Goal: Task Accomplishment & Management: Complete application form

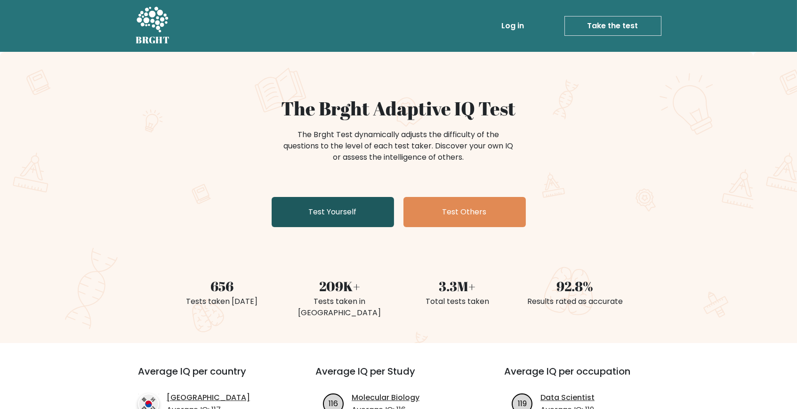
click at [316, 212] on link "Test Yourself" at bounding box center [333, 212] width 122 height 30
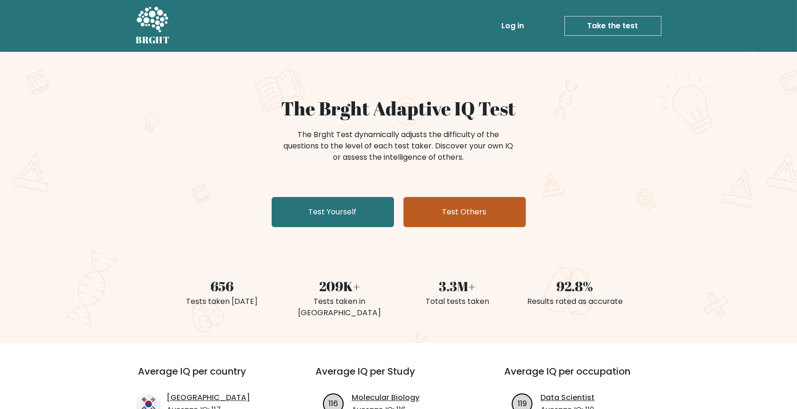
click at [465, 211] on link "Test Others" at bounding box center [465, 212] width 122 height 30
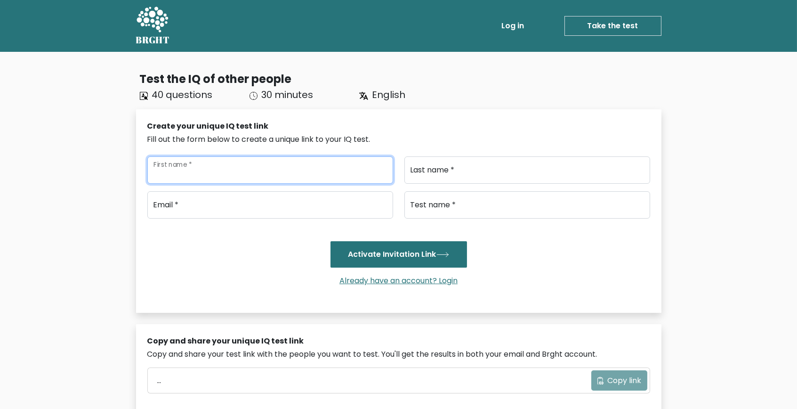
click at [199, 168] on input "First name *" at bounding box center [270, 169] width 246 height 27
type input "Christine"
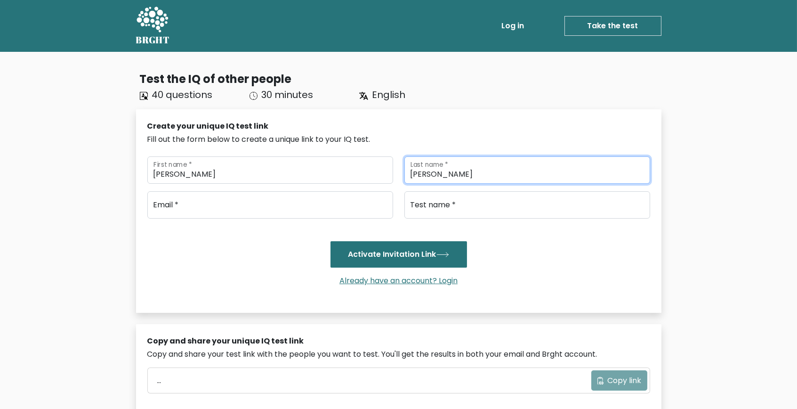
type input "Franco"
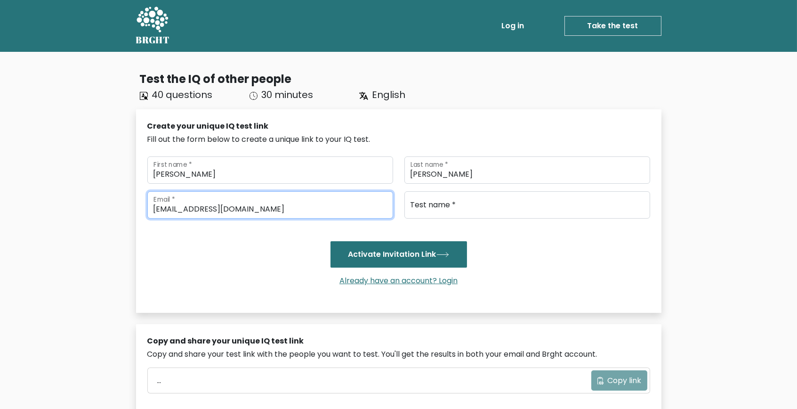
type input "francochristine1026@gmail.com"
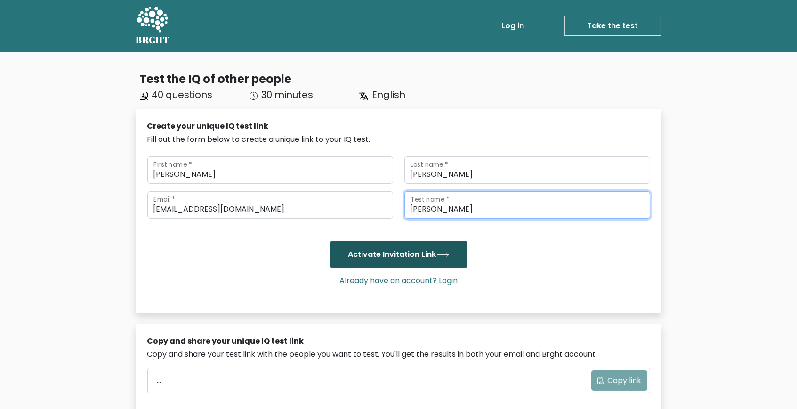
type input "Tin Franco"
click at [418, 257] on button "Activate Invitation Link" at bounding box center [399, 254] width 137 height 26
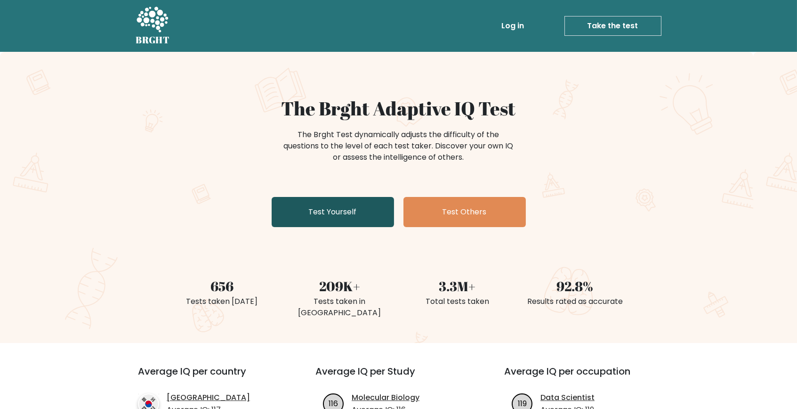
click at [383, 205] on link "Test Yourself" at bounding box center [333, 212] width 122 height 30
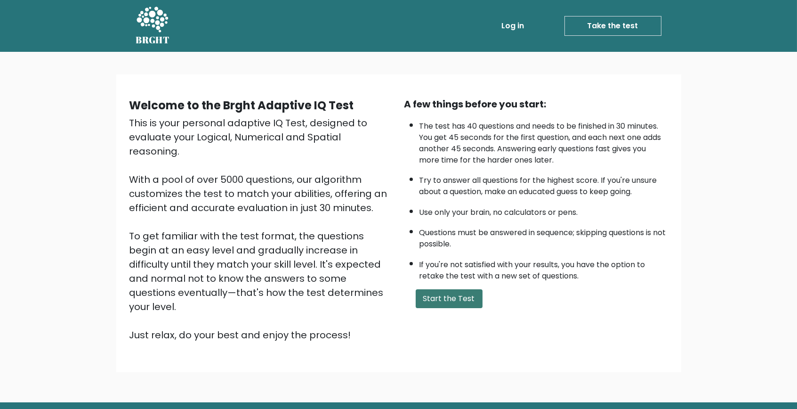
click at [450, 308] on button "Start the Test" at bounding box center [449, 298] width 67 height 19
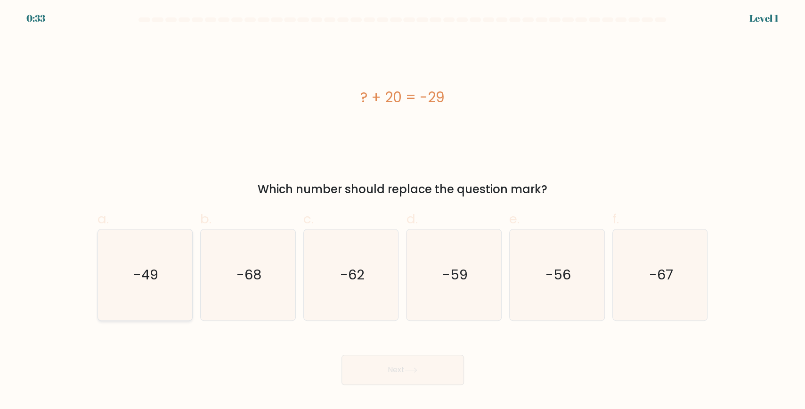
click at [152, 287] on icon "-49" at bounding box center [144, 274] width 91 height 91
click at [403, 211] on input "a. -49" at bounding box center [403, 207] width 0 height 6
radio input "true"
click at [430, 361] on button "Next" at bounding box center [402, 370] width 122 height 30
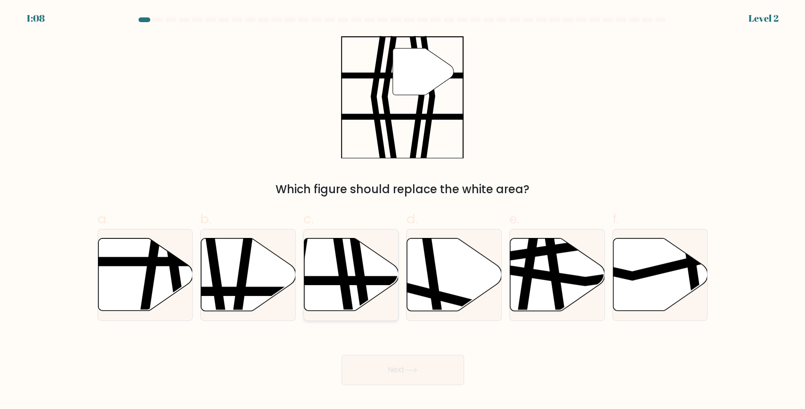
click at [355, 266] on icon at bounding box center [359, 314] width 14 height 191
click at [403, 211] on input "c." at bounding box center [403, 207] width 0 height 6
radio input "true"
click at [404, 374] on button "Next" at bounding box center [402, 370] width 122 height 30
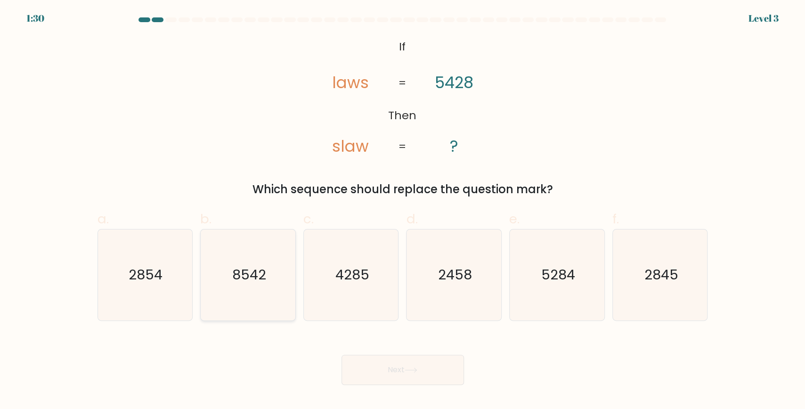
click at [277, 265] on icon "8542" at bounding box center [248, 274] width 91 height 91
click at [403, 211] on input "b. 8542" at bounding box center [403, 207] width 0 height 6
radio input "true"
click at [430, 364] on button "Next" at bounding box center [402, 370] width 122 height 30
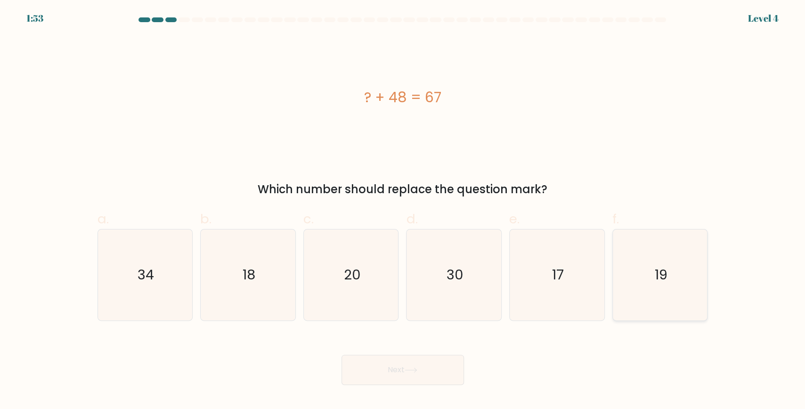
click at [640, 287] on icon "19" at bounding box center [660, 274] width 91 height 91
click at [403, 211] on input "f. 19" at bounding box center [403, 207] width 0 height 6
radio input "true"
click at [422, 360] on button "Next" at bounding box center [402, 370] width 122 height 30
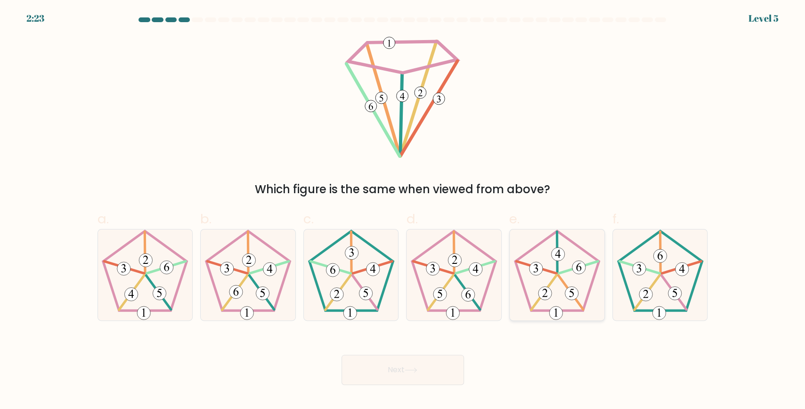
click at [572, 286] on icon at bounding box center [556, 274] width 91 height 91
click at [403, 211] on input "e." at bounding box center [403, 207] width 0 height 6
radio input "true"
click at [438, 366] on button "Next" at bounding box center [402, 370] width 122 height 30
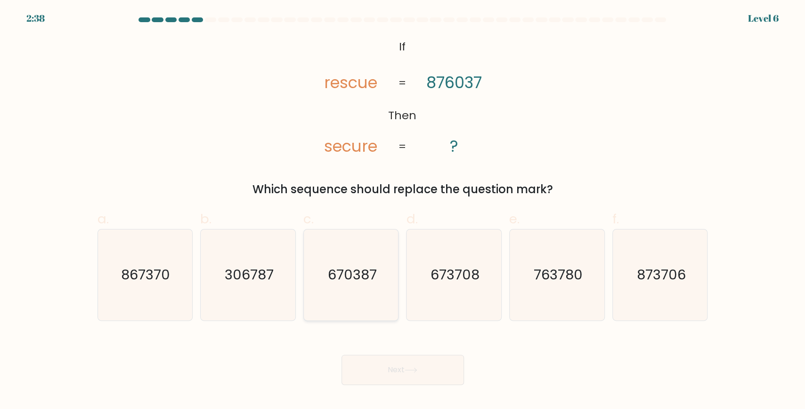
click at [359, 274] on text "670387" at bounding box center [351, 274] width 49 height 19
click at [403, 211] on input "c. 670387" at bounding box center [403, 207] width 0 height 6
radio input "true"
click at [438, 378] on button "Next" at bounding box center [402, 370] width 122 height 30
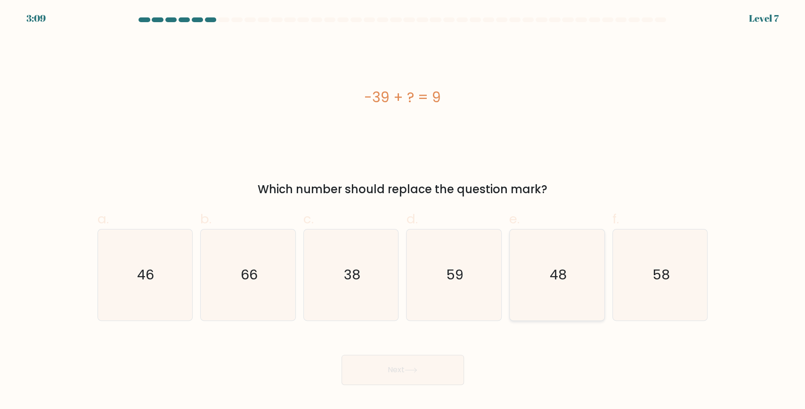
click at [572, 267] on icon "48" at bounding box center [556, 274] width 91 height 91
click at [403, 211] on input "e. 48" at bounding box center [403, 207] width 0 height 6
radio input "true"
click at [431, 375] on button "Next" at bounding box center [402, 370] width 122 height 30
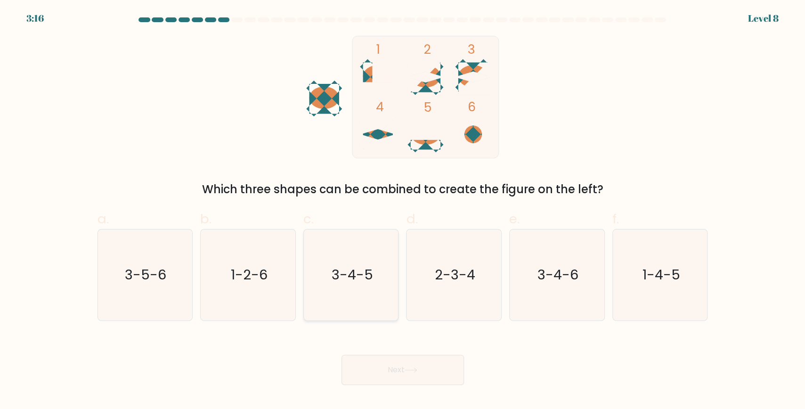
click at [363, 280] on text "3-4-5" at bounding box center [351, 274] width 41 height 19
click at [403, 211] on input "c. 3-4-5" at bounding box center [403, 207] width 0 height 6
radio input "true"
click at [455, 369] on button "Next" at bounding box center [402, 370] width 122 height 30
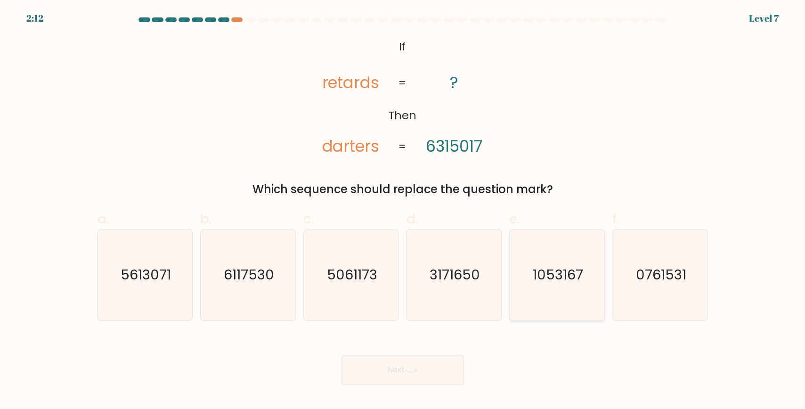
click at [545, 284] on icon "1053167" at bounding box center [556, 274] width 91 height 91
click at [403, 211] on input "e. 1053167" at bounding box center [403, 207] width 0 height 6
radio input "true"
click at [428, 374] on button "Next" at bounding box center [402, 370] width 122 height 30
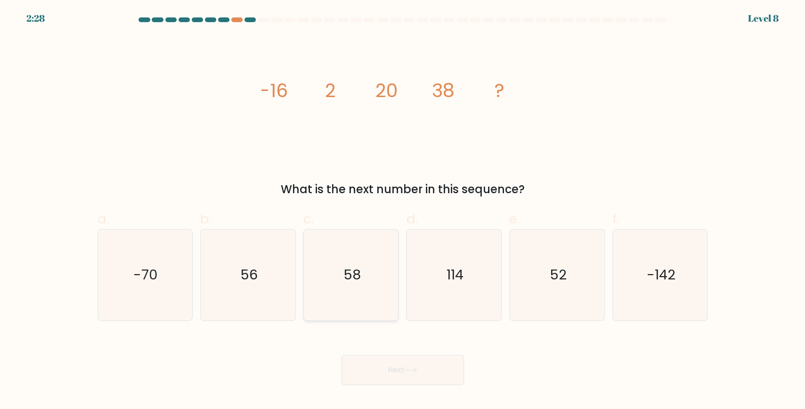
drag, startPoint x: 373, startPoint y: 251, endPoint x: 369, endPoint y: 271, distance: 20.1
click at [367, 252] on icon "58" at bounding box center [351, 274] width 91 height 91
click at [425, 368] on button "Next" at bounding box center [402, 370] width 122 height 30
click at [396, 371] on button "Next" at bounding box center [402, 370] width 122 height 30
click at [381, 369] on button "Next" at bounding box center [402, 370] width 122 height 30
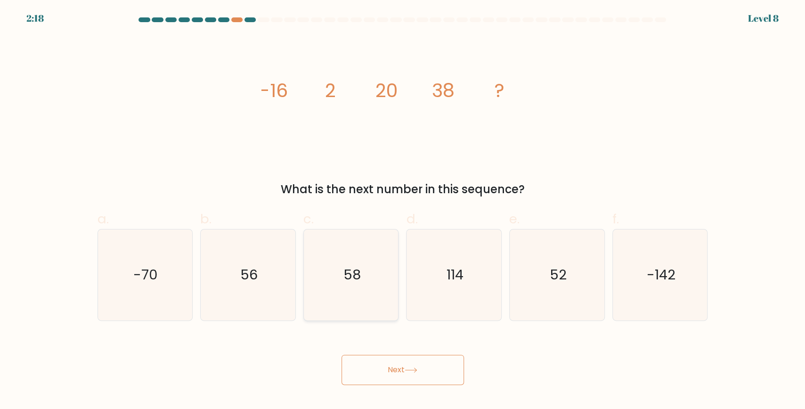
click at [378, 275] on icon "58" at bounding box center [351, 274] width 91 height 91
click at [403, 211] on input "c. 58" at bounding box center [403, 207] width 0 height 6
radio input "true"
click at [443, 365] on button "Next" at bounding box center [402, 370] width 122 height 30
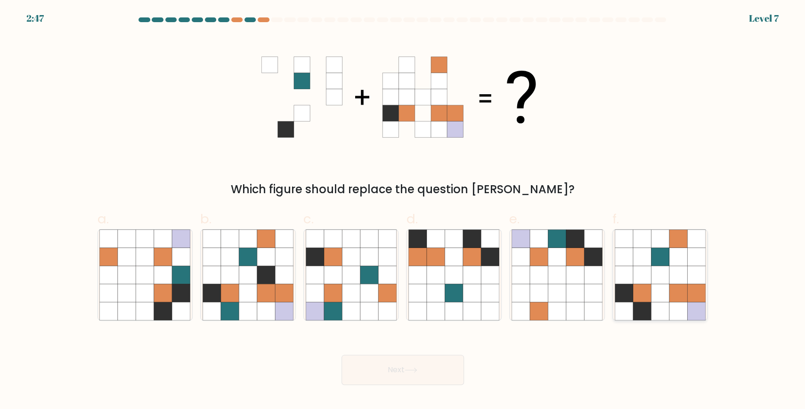
click at [643, 287] on icon at bounding box center [642, 293] width 18 height 18
click at [403, 211] on input "f." at bounding box center [403, 207] width 0 height 6
radio input "true"
click at [406, 383] on button "Next" at bounding box center [402, 370] width 122 height 30
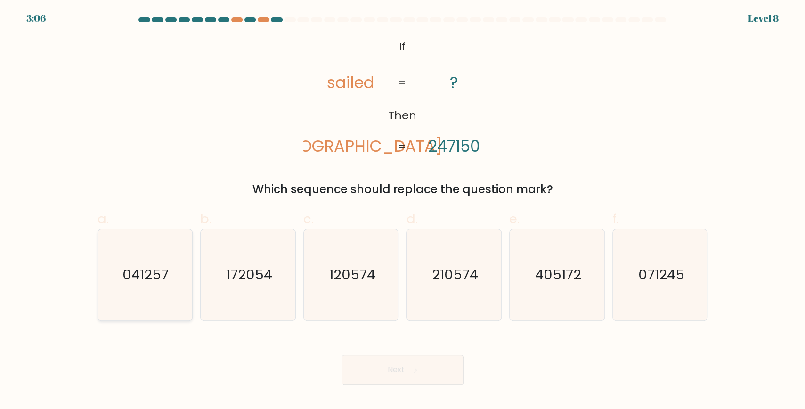
click at [150, 258] on icon "041257" at bounding box center [144, 274] width 91 height 91
click at [403, 211] on input "a. 041257" at bounding box center [403, 207] width 0 height 6
radio input "true"
click at [440, 361] on button "Next" at bounding box center [402, 370] width 122 height 30
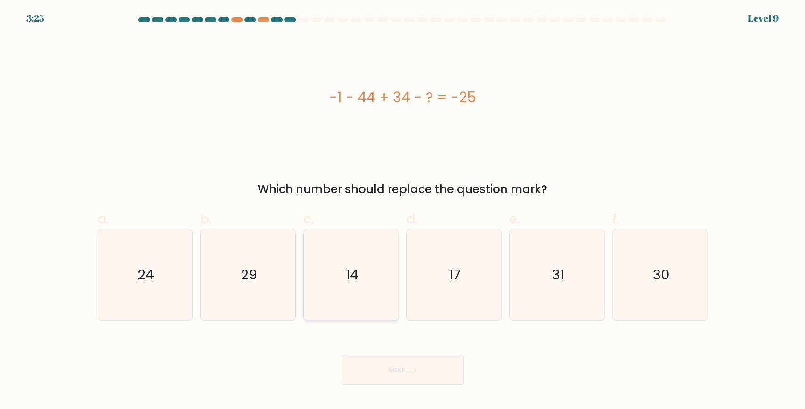
click at [371, 283] on icon "14" at bounding box center [351, 274] width 91 height 91
click at [403, 211] on input "c. 14" at bounding box center [403, 207] width 0 height 6
radio input "true"
click at [417, 380] on button "Next" at bounding box center [402, 370] width 122 height 30
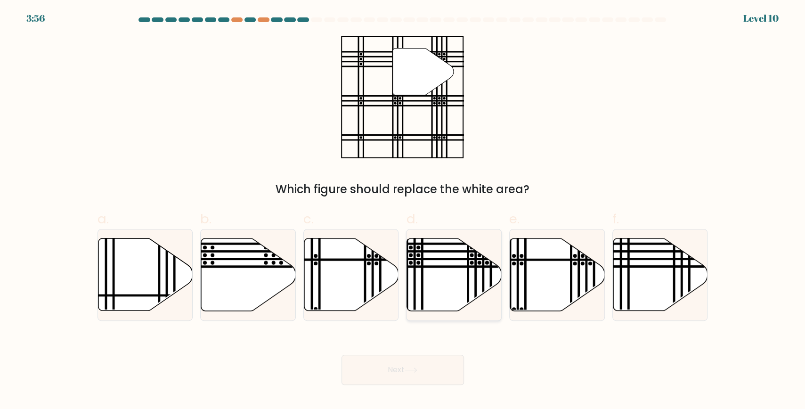
click at [453, 266] on line at bounding box center [422, 266] width 191 height 0
click at [403, 211] on input "d." at bounding box center [403, 207] width 0 height 6
radio input "true"
click at [438, 355] on button "Next" at bounding box center [402, 370] width 122 height 30
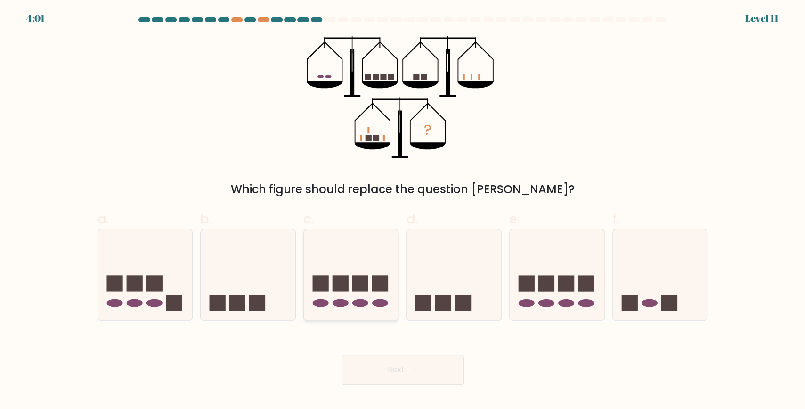
click at [371, 293] on icon at bounding box center [351, 274] width 95 height 78
click at [403, 211] on input "c." at bounding box center [403, 207] width 0 height 6
radio input "true"
click at [420, 363] on button "Next" at bounding box center [402, 370] width 122 height 30
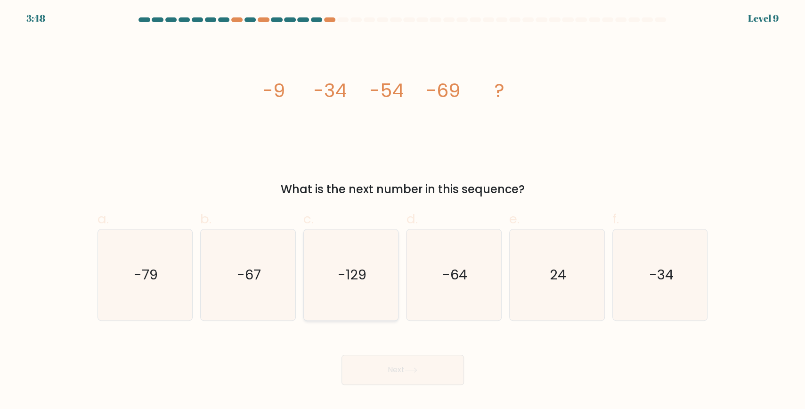
click at [335, 283] on icon "-129" at bounding box center [351, 274] width 91 height 91
click at [403, 211] on input "c. -129" at bounding box center [403, 207] width 0 height 6
radio input "true"
click at [399, 368] on button "Next" at bounding box center [402, 370] width 122 height 30
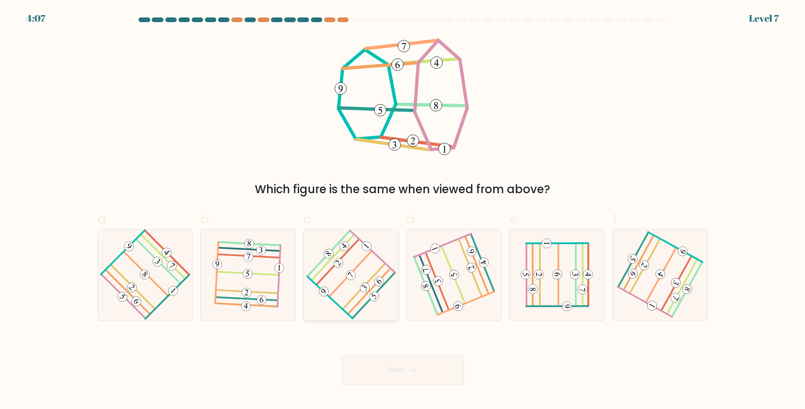
click at [357, 266] on 485 at bounding box center [350, 274] width 43 height 46
click at [403, 211] on input "c." at bounding box center [403, 207] width 0 height 6
radio input "true"
click at [432, 364] on button "Next" at bounding box center [402, 370] width 122 height 30
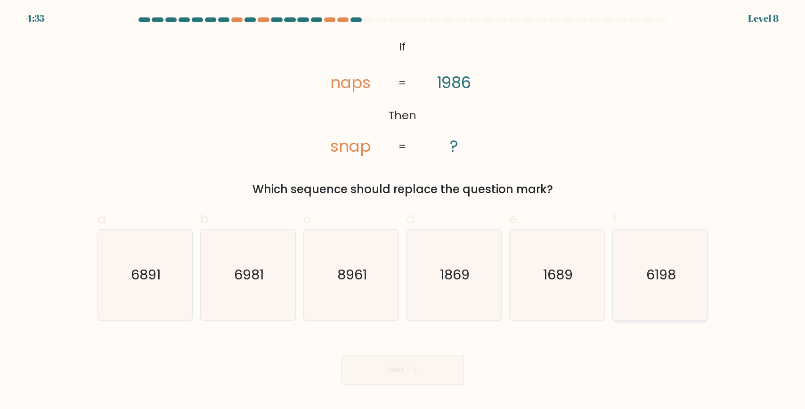
click at [652, 279] on text "6198" at bounding box center [661, 274] width 30 height 19
click at [403, 211] on input "f. 6198" at bounding box center [403, 207] width 0 height 6
radio input "true"
click at [385, 357] on button "Next" at bounding box center [402, 370] width 122 height 30
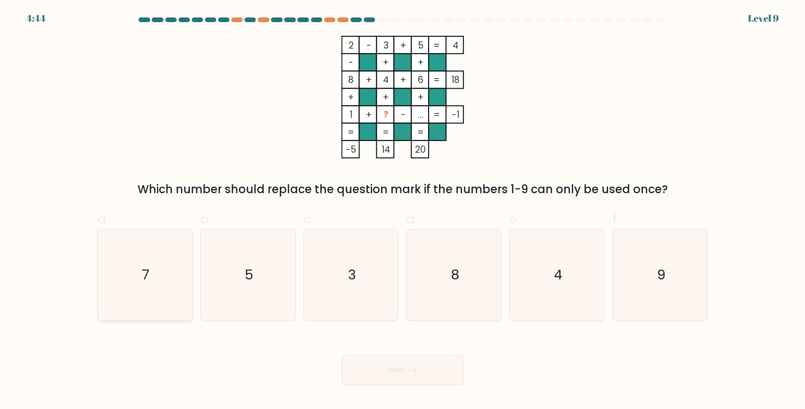
click at [160, 260] on icon "7" at bounding box center [144, 274] width 91 height 91
click at [403, 211] on input "a. 7" at bounding box center [403, 207] width 0 height 6
radio input "true"
click at [444, 364] on button "Next" at bounding box center [402, 370] width 122 height 30
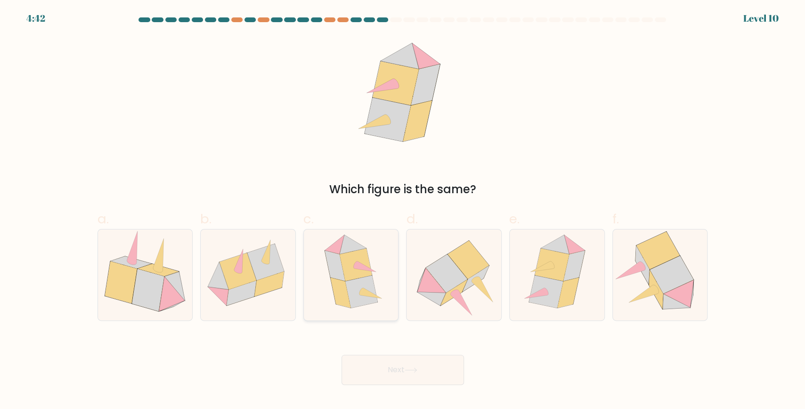
click at [366, 260] on icon at bounding box center [356, 264] width 32 height 32
click at [403, 211] on input "c." at bounding box center [403, 207] width 0 height 6
radio input "true"
click at [484, 288] on icon at bounding box center [482, 289] width 21 height 25
click at [403, 211] on input "d." at bounding box center [403, 207] width 0 height 6
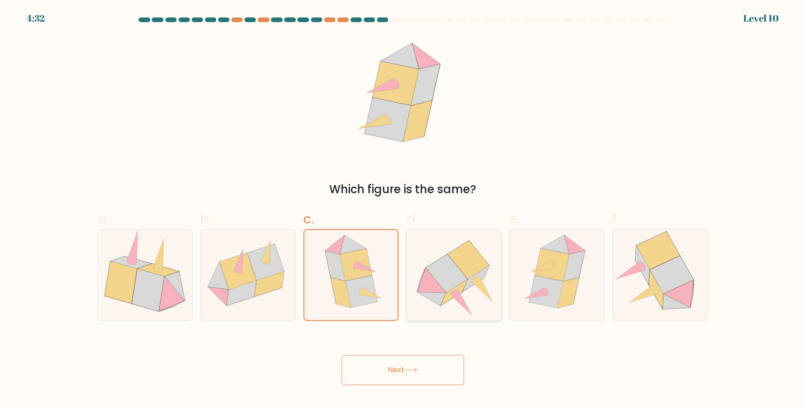
radio input "true"
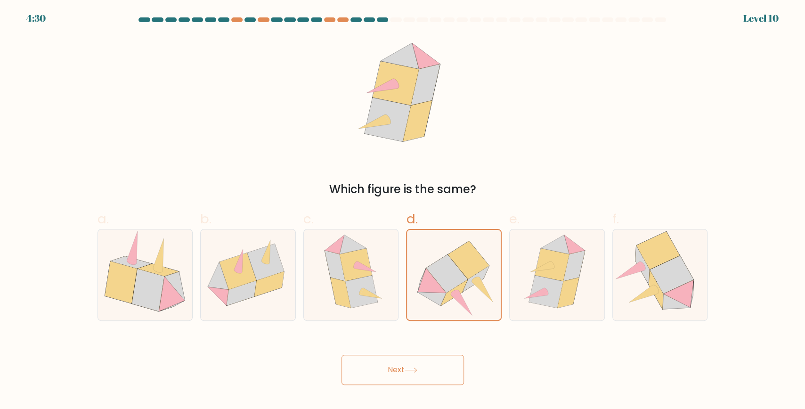
click at [403, 369] on button "Next" at bounding box center [402, 370] width 122 height 30
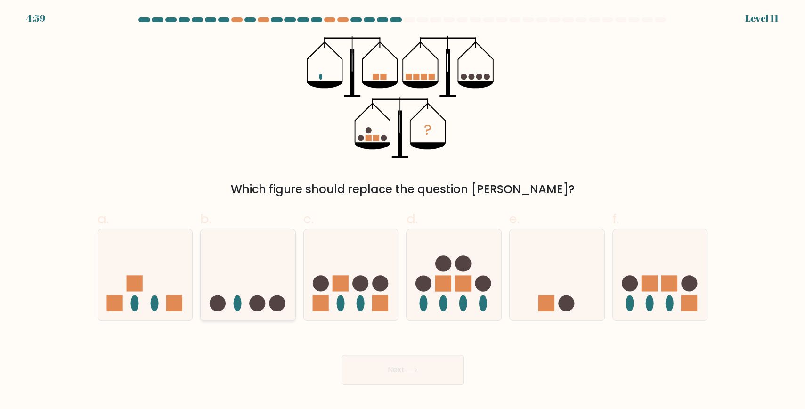
click at [148, 284] on icon at bounding box center [145, 274] width 95 height 78
click at [403, 211] on input "a." at bounding box center [403, 207] width 0 height 6
radio input "true"
click at [417, 366] on button "Next" at bounding box center [402, 370] width 122 height 30
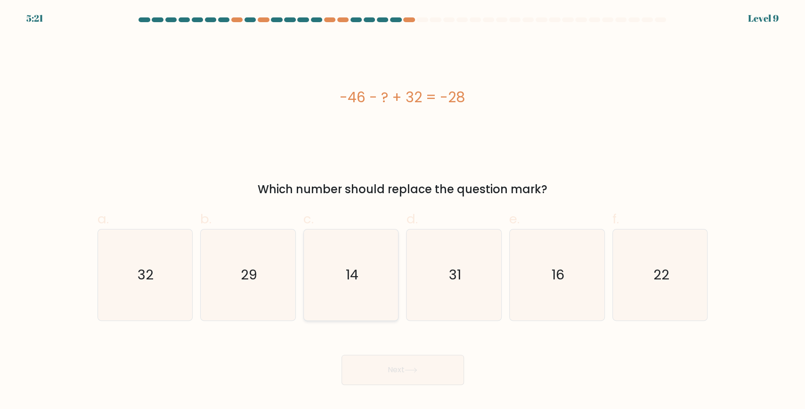
click at [358, 248] on icon "14" at bounding box center [351, 274] width 91 height 91
click at [403, 211] on input "c. 14" at bounding box center [403, 207] width 0 height 6
radio input "true"
click at [414, 366] on button "Next" at bounding box center [402, 370] width 122 height 30
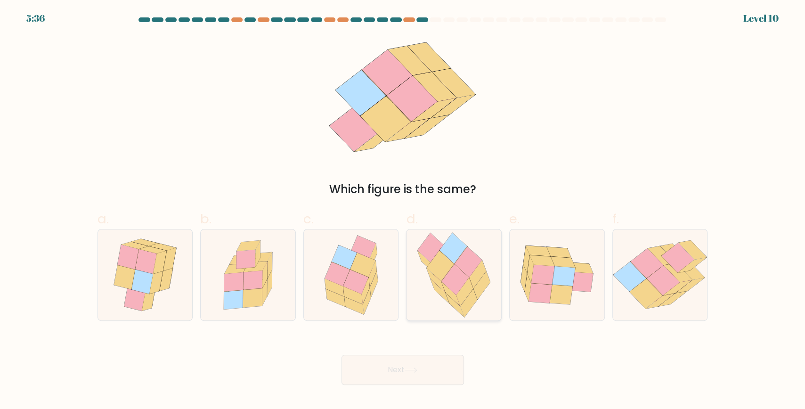
click at [464, 278] on icon at bounding box center [455, 279] width 27 height 31
click at [403, 211] on input "d." at bounding box center [403, 207] width 0 height 6
radio input "true"
click at [406, 379] on button "Next" at bounding box center [402, 370] width 122 height 30
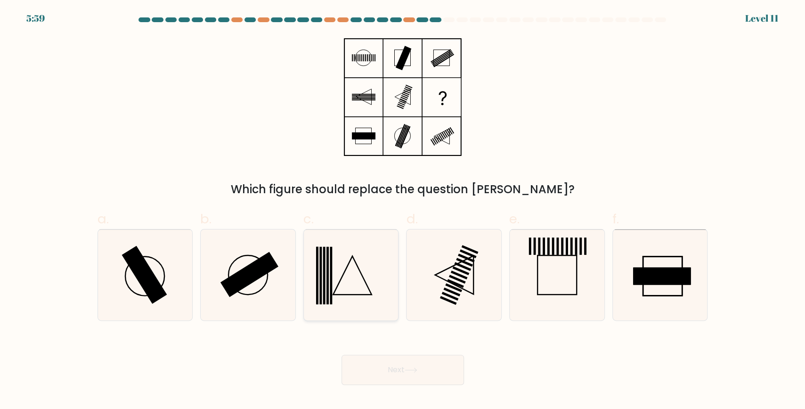
click at [369, 282] on icon at bounding box center [351, 274] width 91 height 91
click at [403, 211] on input "c." at bounding box center [403, 207] width 0 height 6
radio input "true"
click at [457, 372] on button "Next" at bounding box center [402, 370] width 122 height 30
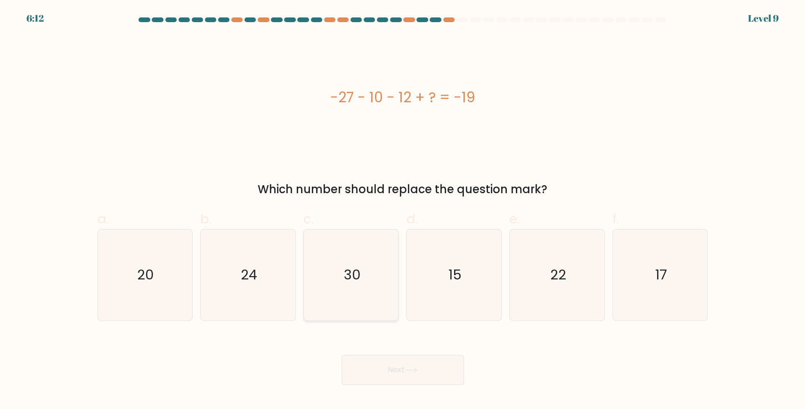
click at [365, 287] on icon "30" at bounding box center [351, 274] width 91 height 91
click at [403, 211] on input "c. 30" at bounding box center [403, 207] width 0 height 6
radio input "true"
click at [426, 368] on button "Next" at bounding box center [402, 370] width 122 height 30
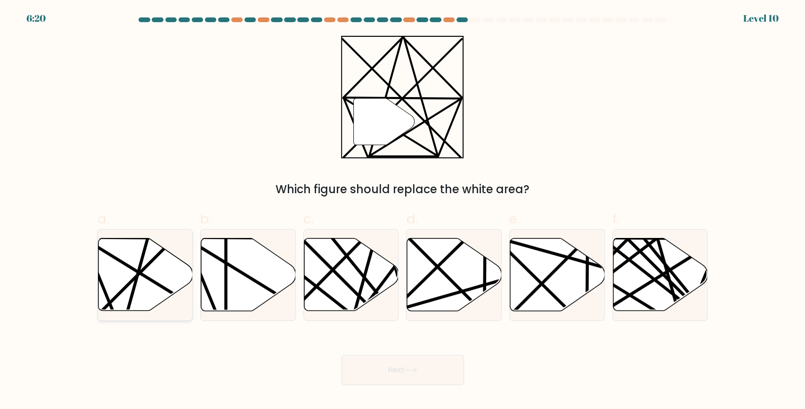
click at [137, 273] on line at bounding box center [148, 235] width 51 height 185
click at [403, 211] on input "a." at bounding box center [403, 207] width 0 height 6
radio input "true"
click at [434, 362] on button "Next" at bounding box center [402, 370] width 122 height 30
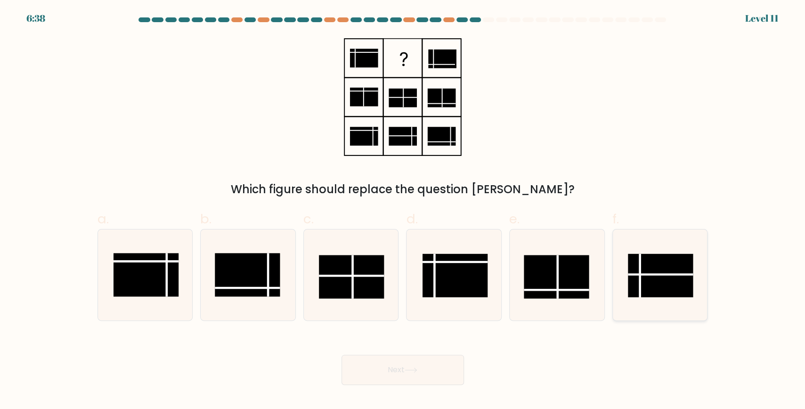
click at [685, 274] on line at bounding box center [660, 274] width 65 height 0
click at [403, 211] on input "f." at bounding box center [403, 207] width 0 height 6
radio input "true"
click at [386, 361] on button "Next" at bounding box center [402, 370] width 122 height 30
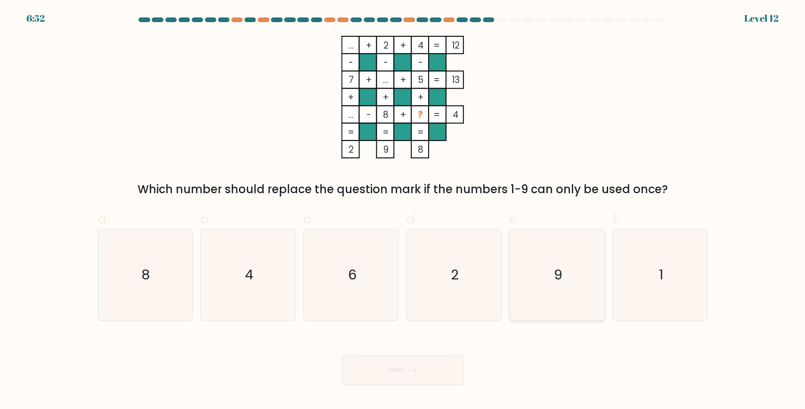
click at [554, 277] on text "9" at bounding box center [557, 274] width 8 height 19
click at [403, 211] on input "e. 9" at bounding box center [403, 207] width 0 height 6
radio input "true"
click at [412, 363] on button "Next" at bounding box center [402, 370] width 122 height 30
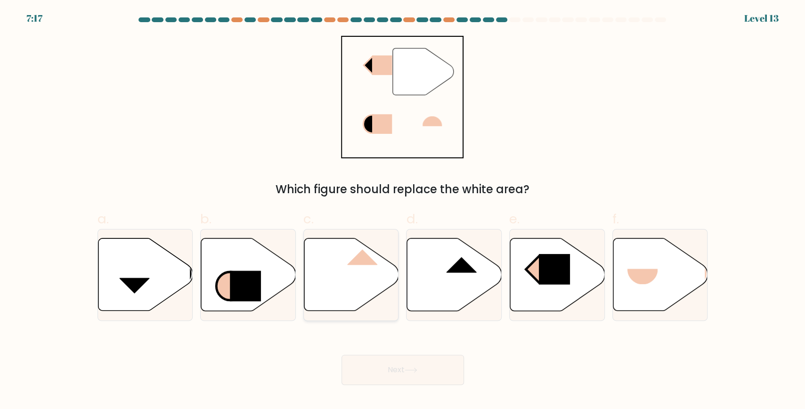
click at [366, 262] on rect at bounding box center [362, 249] width 31 height 32
click at [403, 211] on input "c." at bounding box center [403, 207] width 0 height 6
radio input "true"
click at [407, 371] on icon at bounding box center [411, 369] width 13 height 5
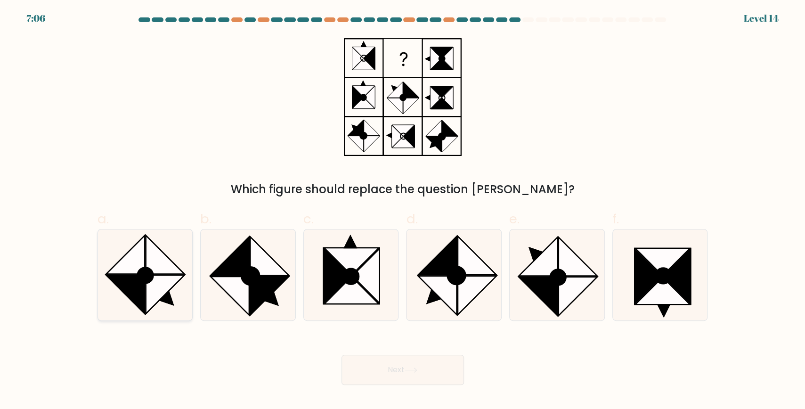
click at [162, 276] on icon at bounding box center [165, 294] width 39 height 39
click at [403, 211] on input "a." at bounding box center [403, 207] width 0 height 6
radio input "true"
click at [403, 365] on button "Next" at bounding box center [402, 370] width 122 height 30
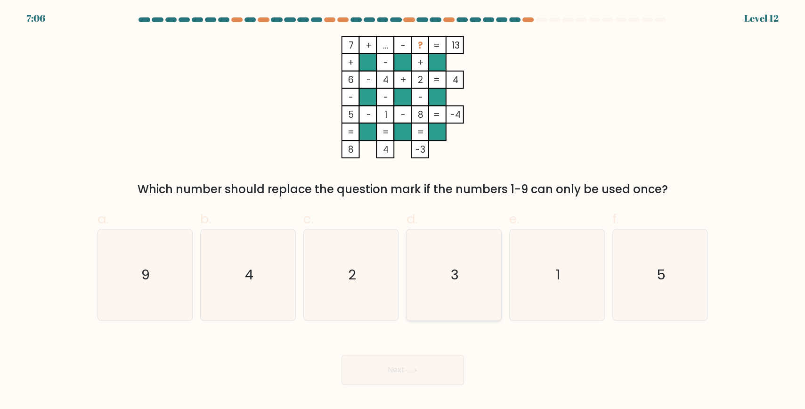
click at [446, 246] on icon "3" at bounding box center [453, 274] width 91 height 91
click at [403, 211] on input "d. 3" at bounding box center [403, 207] width 0 height 6
radio input "true"
click at [426, 373] on button "Next" at bounding box center [402, 370] width 122 height 30
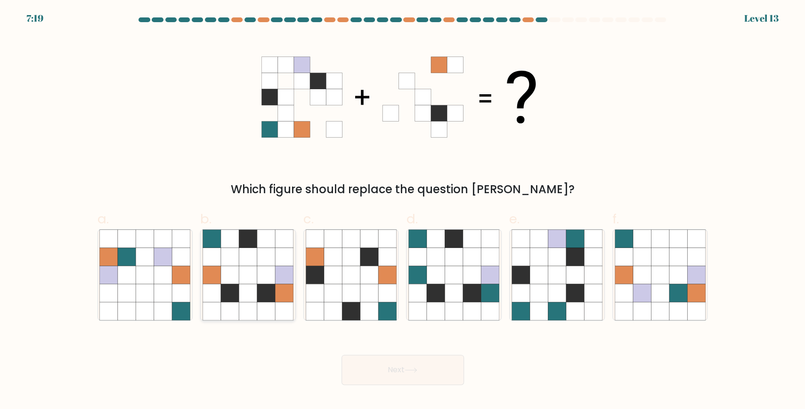
click at [271, 284] on icon at bounding box center [266, 293] width 18 height 18
click at [403, 211] on input "b." at bounding box center [403, 207] width 0 height 6
radio input "true"
click at [405, 365] on button "Next" at bounding box center [402, 370] width 122 height 30
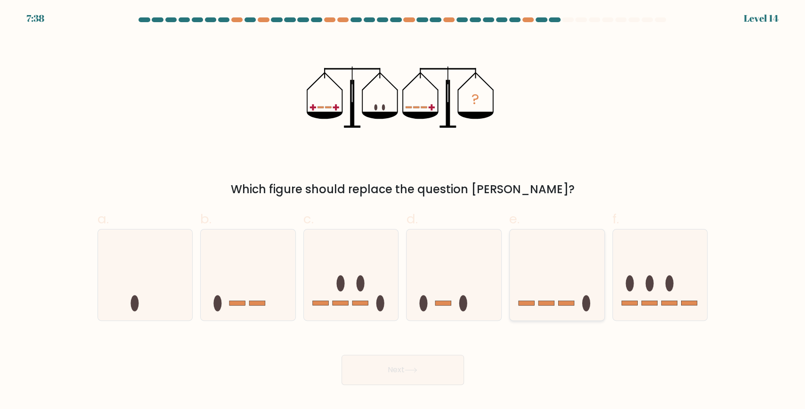
click at [562, 295] on icon at bounding box center [557, 274] width 95 height 78
click at [403, 211] on input "e." at bounding box center [403, 207] width 0 height 6
radio input "true"
click at [436, 370] on button "Next" at bounding box center [402, 370] width 122 height 30
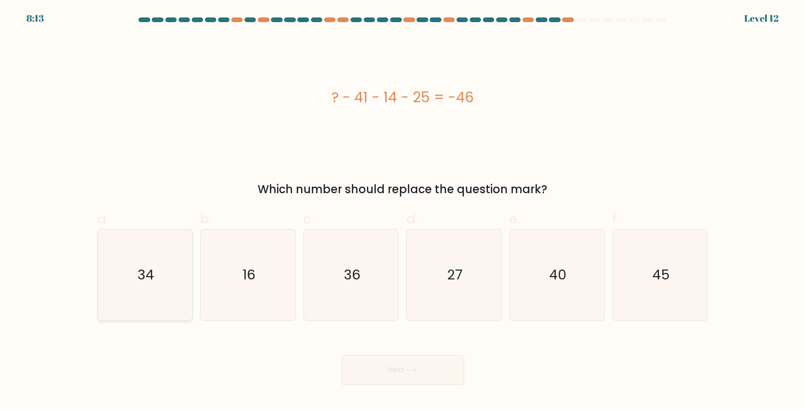
click at [146, 259] on icon "34" at bounding box center [144, 274] width 91 height 91
click at [403, 211] on input "a. 34" at bounding box center [403, 207] width 0 height 6
radio input "true"
click at [448, 365] on button "Next" at bounding box center [402, 370] width 122 height 30
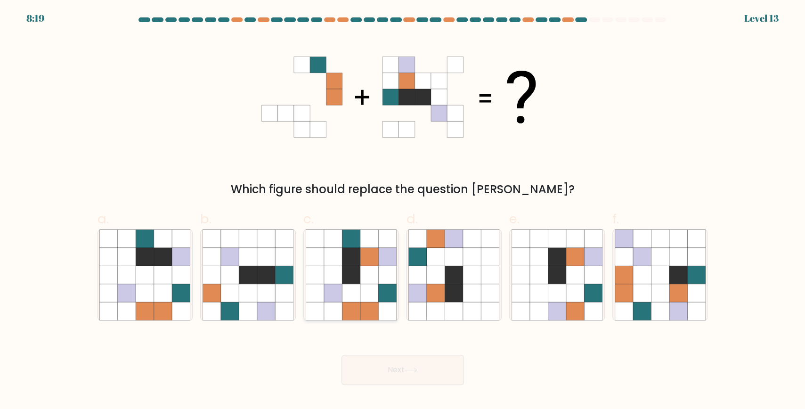
click at [358, 255] on icon at bounding box center [351, 257] width 18 height 18
click at [403, 211] on input "c." at bounding box center [403, 207] width 0 height 6
radio input "true"
drag, startPoint x: 387, startPoint y: 376, endPoint x: 389, endPoint y: 370, distance: 6.4
click at [388, 376] on button "Next" at bounding box center [402, 370] width 122 height 30
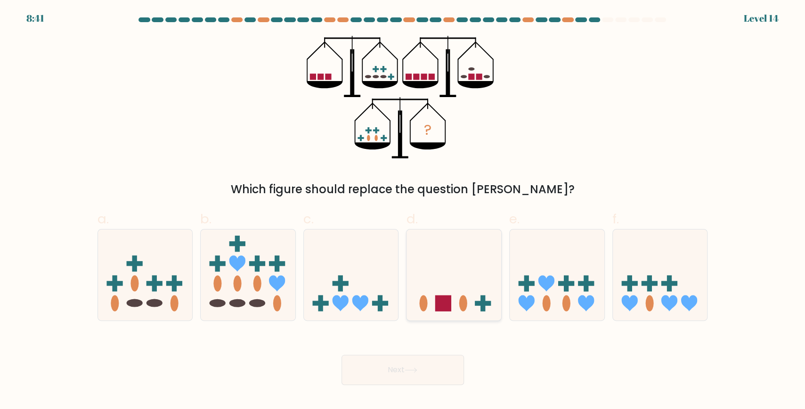
click at [499, 278] on icon at bounding box center [453, 274] width 95 height 78
click at [403, 211] on input "d." at bounding box center [403, 207] width 0 height 6
radio input "true"
click at [436, 370] on button "Next" at bounding box center [402, 370] width 122 height 30
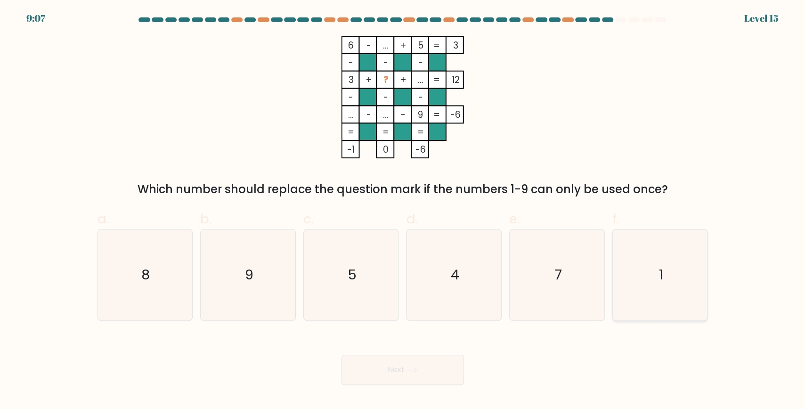
click at [682, 265] on icon "1" at bounding box center [660, 274] width 91 height 91
click at [403, 211] on input "f. 1" at bounding box center [403, 207] width 0 height 6
radio input "true"
click at [412, 376] on button "Next" at bounding box center [402, 370] width 122 height 30
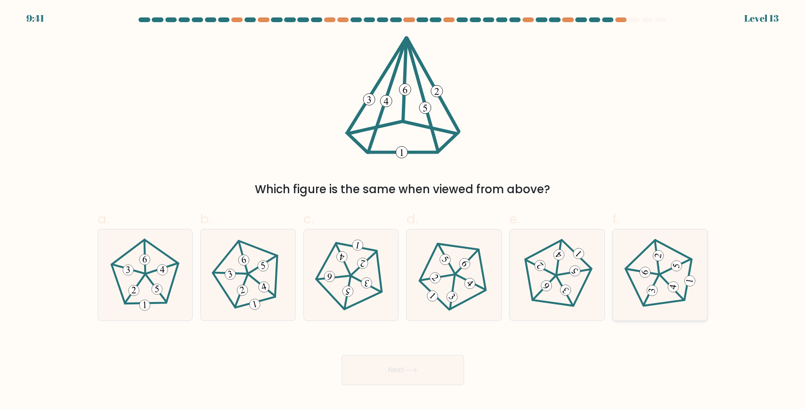
click at [682, 277] on icon at bounding box center [660, 274] width 73 height 73
click at [403, 211] on input "f." at bounding box center [403, 207] width 0 height 6
radio input "true"
click at [431, 358] on button "Next" at bounding box center [402, 370] width 122 height 30
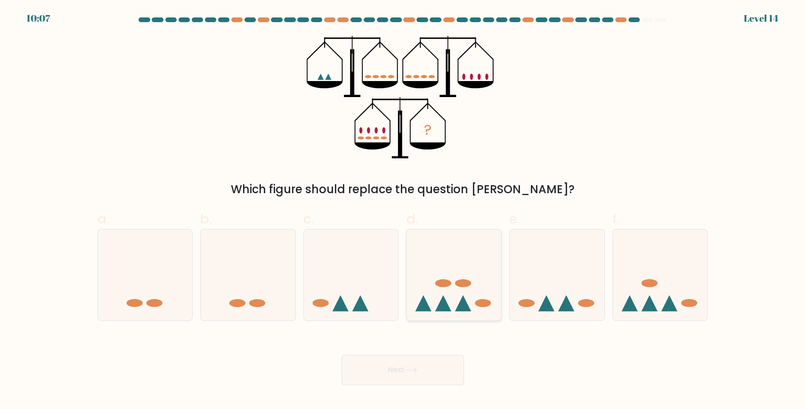
click at [448, 281] on ellipse at bounding box center [443, 283] width 16 height 8
click at [403, 211] on input "d." at bounding box center [403, 207] width 0 height 6
radio input "true"
click at [413, 367] on button "Next" at bounding box center [402, 370] width 122 height 30
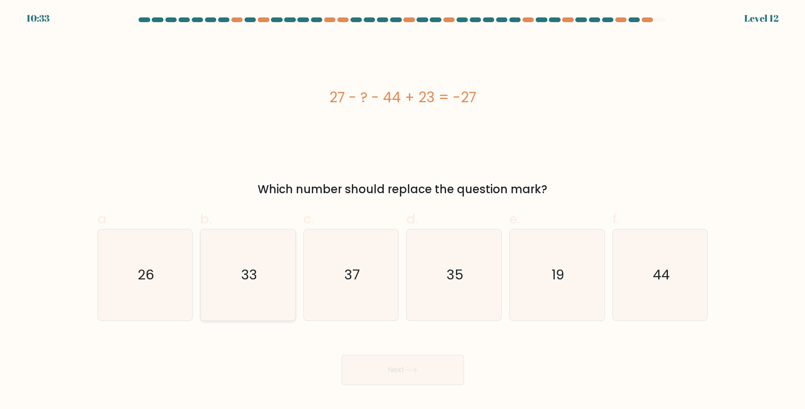
click at [235, 260] on icon "33" at bounding box center [248, 274] width 91 height 91
click at [403, 211] on input "b. 33" at bounding box center [403, 207] width 0 height 6
radio input "true"
click at [428, 360] on button "Next" at bounding box center [402, 370] width 122 height 30
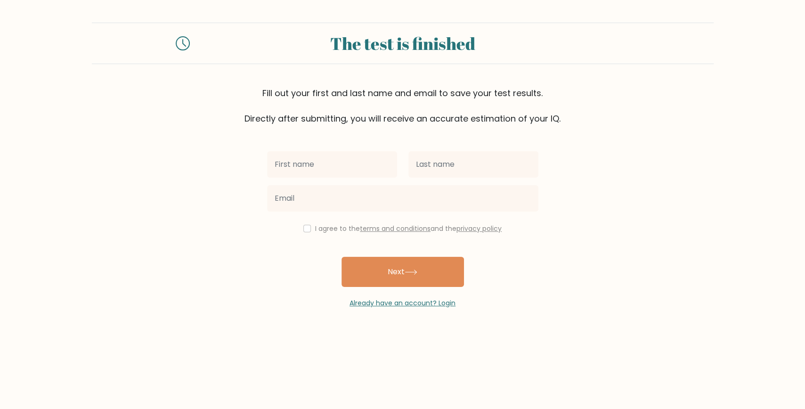
click at [296, 169] on input "text" at bounding box center [332, 164] width 130 height 26
type input "[PERSON_NAME]"
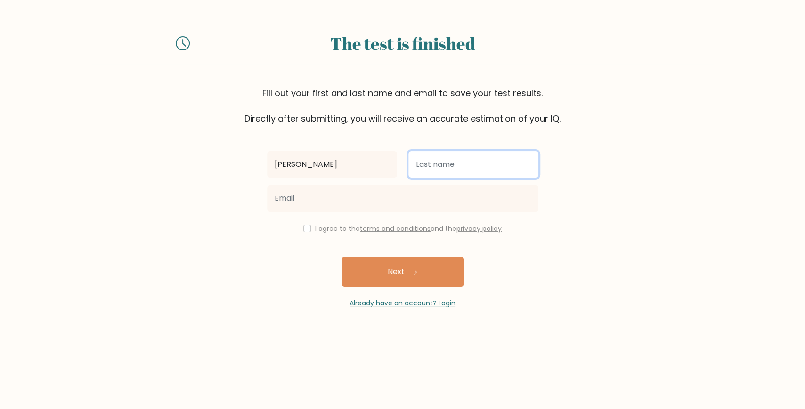
click at [472, 165] on input "text" at bounding box center [473, 164] width 130 height 26
type input "Franco"
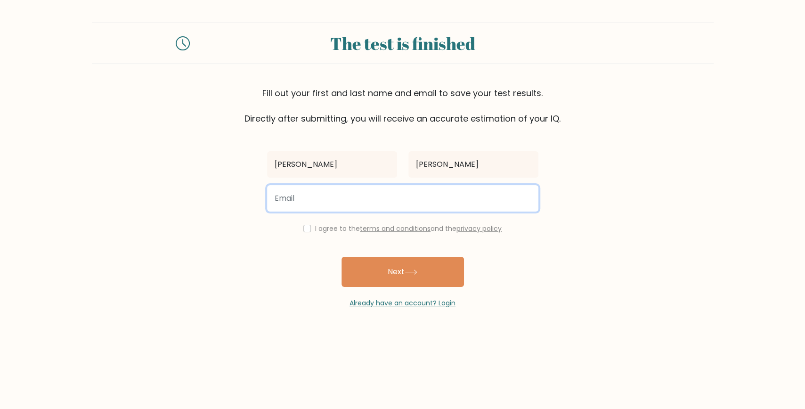
click at [292, 197] on input "email" at bounding box center [402, 198] width 271 height 26
type input "f"
type input "fchristine776@gmail.com"
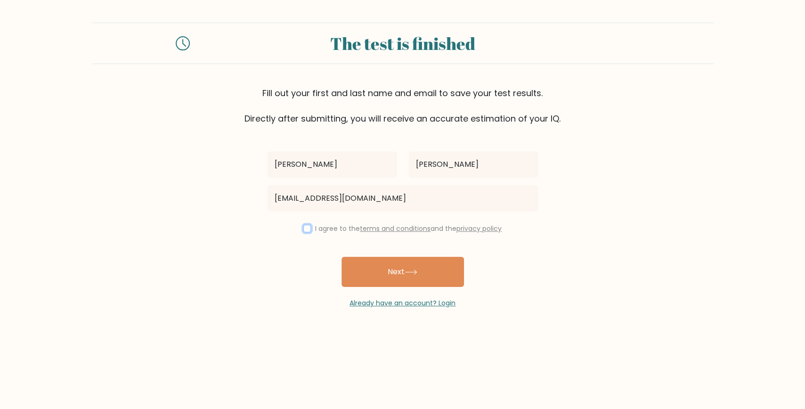
click at [306, 228] on input "checkbox" at bounding box center [307, 229] width 8 height 8
checkbox input "true"
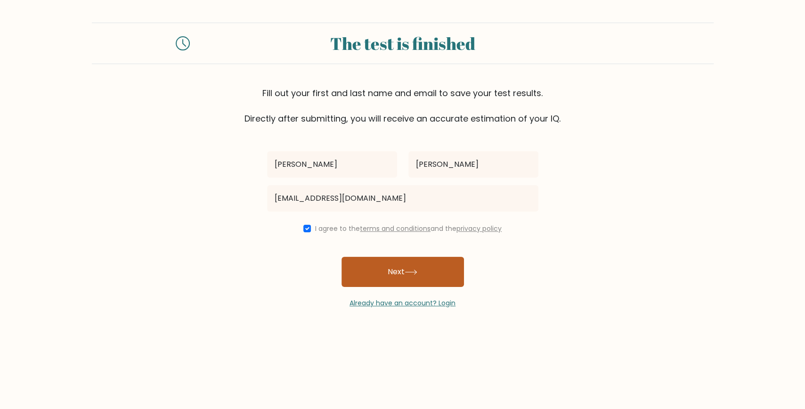
click at [394, 279] on button "Next" at bounding box center [402, 272] width 122 height 30
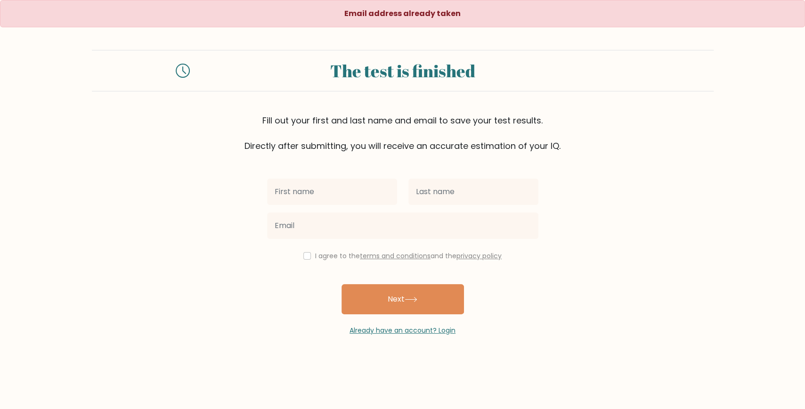
click at [304, 184] on input "text" at bounding box center [332, 192] width 130 height 26
click at [364, 192] on input "[PERSON_NAME]" at bounding box center [332, 192] width 130 height 26
type input "[PERSON_NAME]"
click at [304, 255] on input "checkbox" at bounding box center [307, 256] width 8 height 8
checkbox input "true"
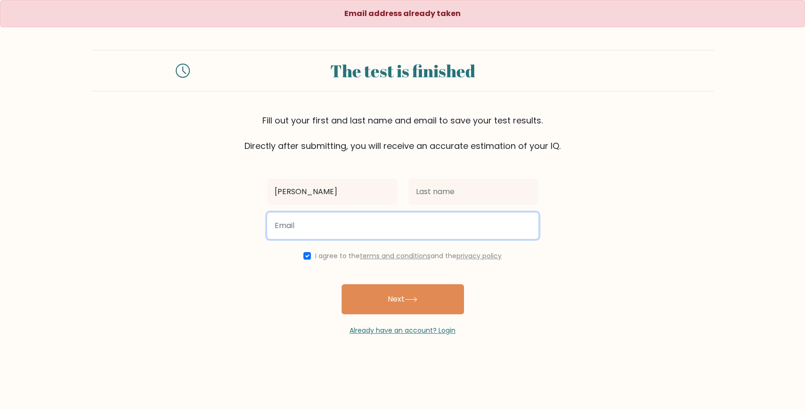
click at [308, 225] on input "email" at bounding box center [402, 225] width 271 height 26
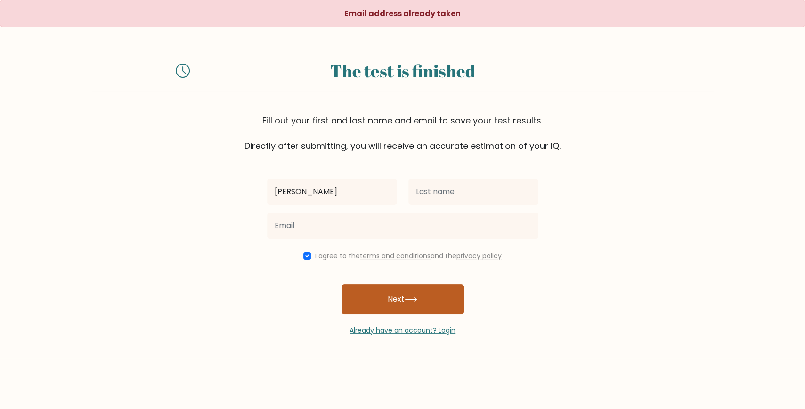
click at [415, 305] on button "Next" at bounding box center [402, 299] width 122 height 30
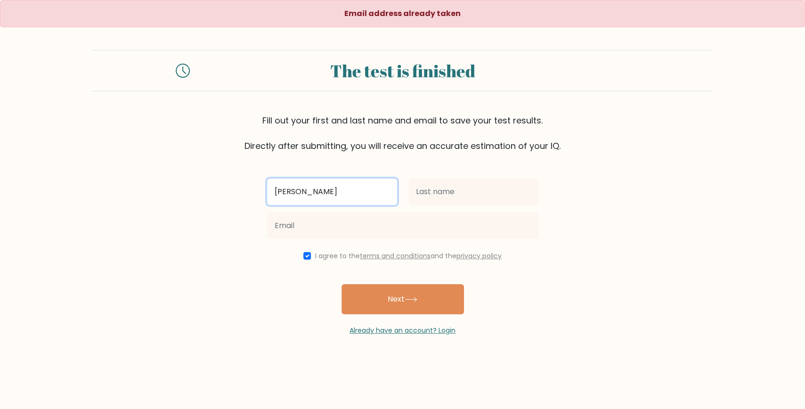
click at [319, 198] on input "Christine" at bounding box center [332, 192] width 130 height 26
type input "C"
type input "c"
click at [341, 284] on button "Next" at bounding box center [402, 299] width 122 height 30
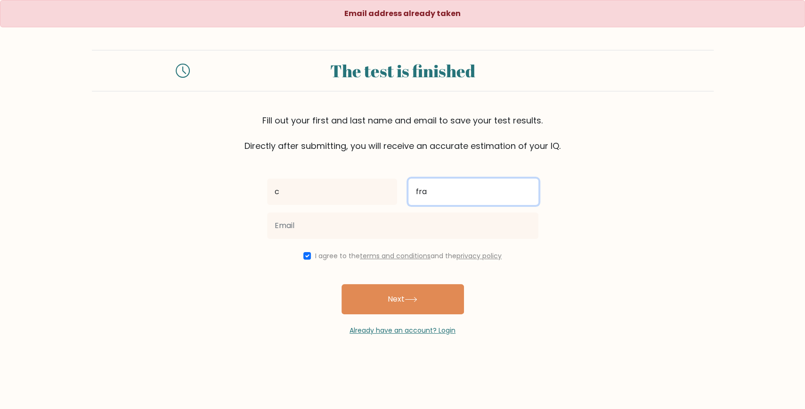
type input "fra"
click at [341, 284] on button "Next" at bounding box center [402, 299] width 122 height 30
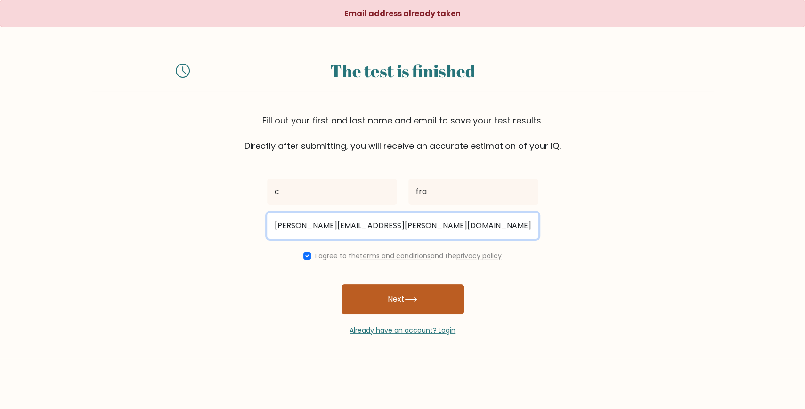
type input "christine.franco@awcp.com.ph"
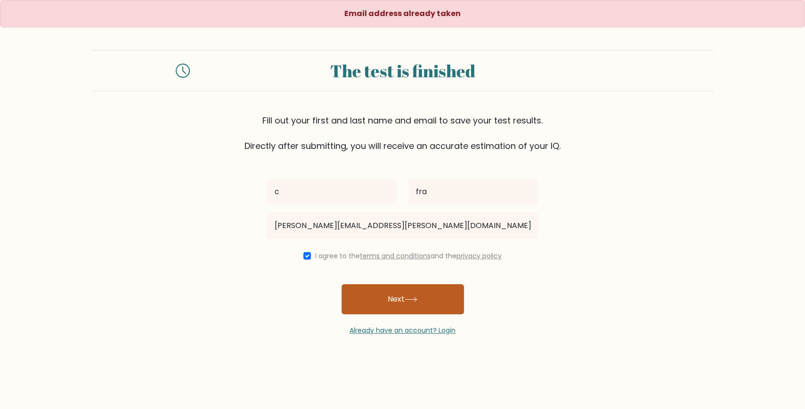
click at [419, 304] on button "Next" at bounding box center [402, 299] width 122 height 30
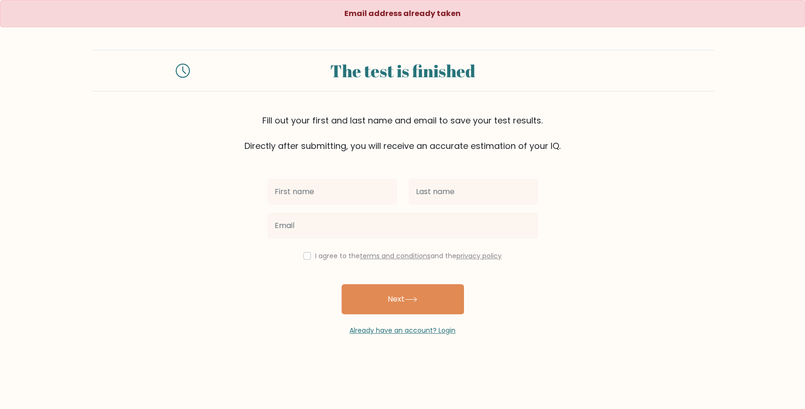
click at [288, 179] on input "text" at bounding box center [332, 192] width 130 height 26
type input "[PERSON_NAME]"
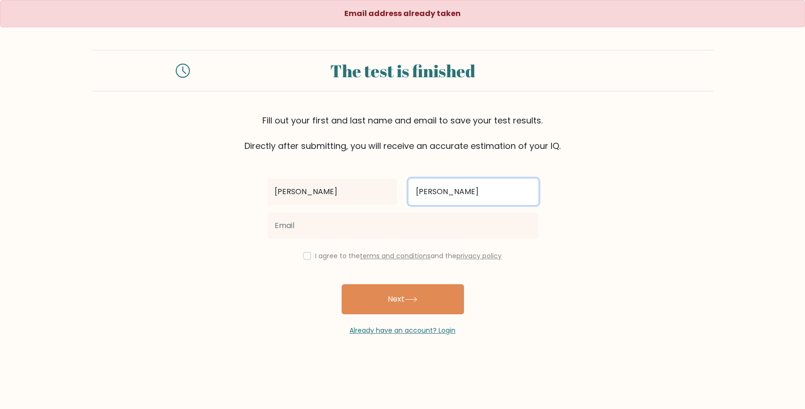
type input "[PERSON_NAME]"
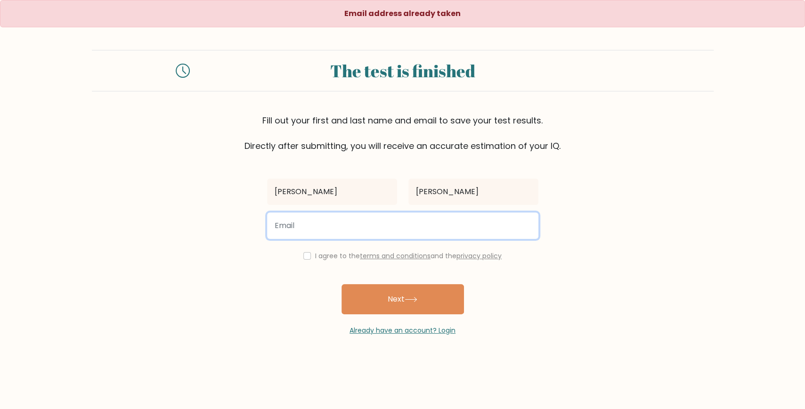
click at [310, 231] on input "email" at bounding box center [402, 225] width 271 height 26
type input "chrxtine1026@gmail.com"
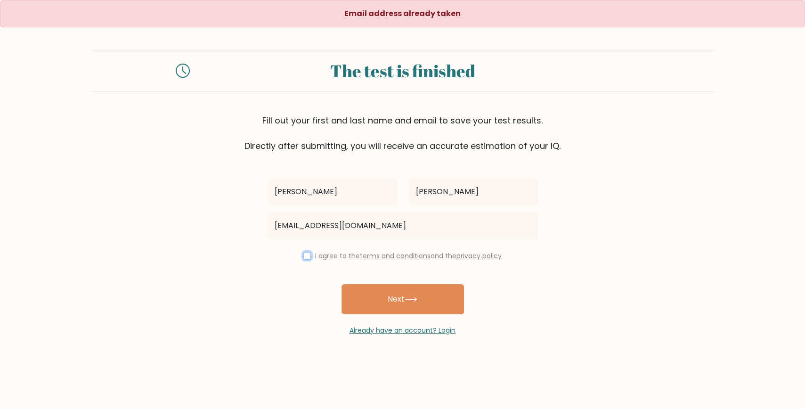
click at [306, 257] on input "checkbox" at bounding box center [307, 256] width 8 height 8
checkbox input "true"
click at [432, 304] on button "Next" at bounding box center [402, 299] width 122 height 30
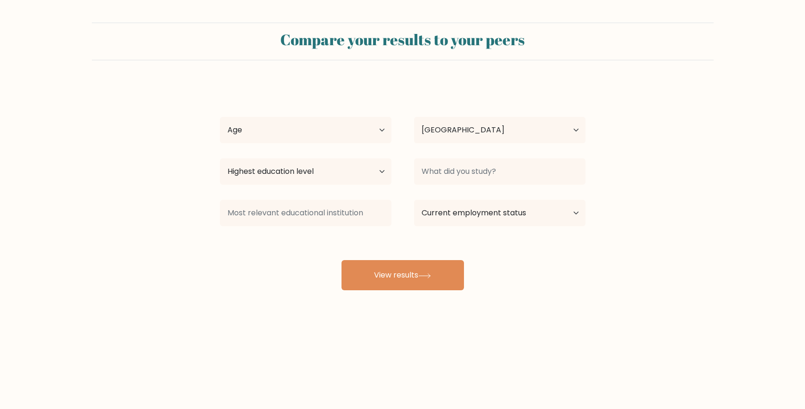
select select "PH"
click at [220, 117] on select "Age Under [DEMOGRAPHIC_DATA] [DEMOGRAPHIC_DATA] [DEMOGRAPHIC_DATA] [DEMOGRAPHIC…" at bounding box center [305, 130] width 171 height 26
select select "35_44"
click option "[DEMOGRAPHIC_DATA]" at bounding box center [0, 0] width 0 height 0
drag, startPoint x: 510, startPoint y: 140, endPoint x: 295, endPoint y: 304, distance: 269.8
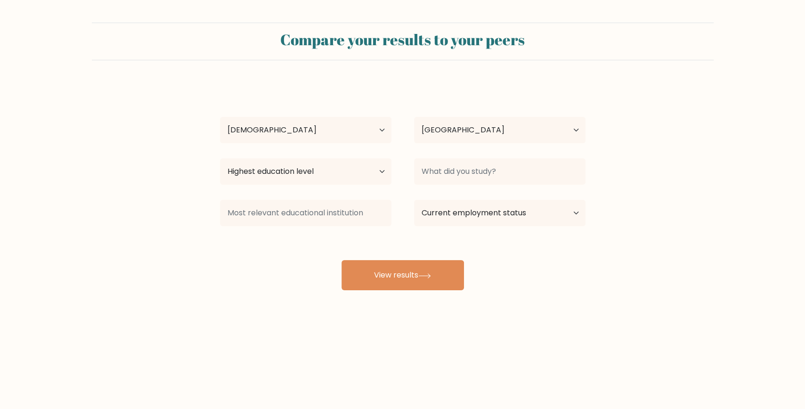
click at [295, 304] on div "Compare your results to your peers [PERSON_NAME] Age Under [DEMOGRAPHIC_DATA] […" at bounding box center [402, 178] width 805 height 357
select select "bachelors_degree"
click option "Bachelor's degree" at bounding box center [0, 0] width 0 height 0
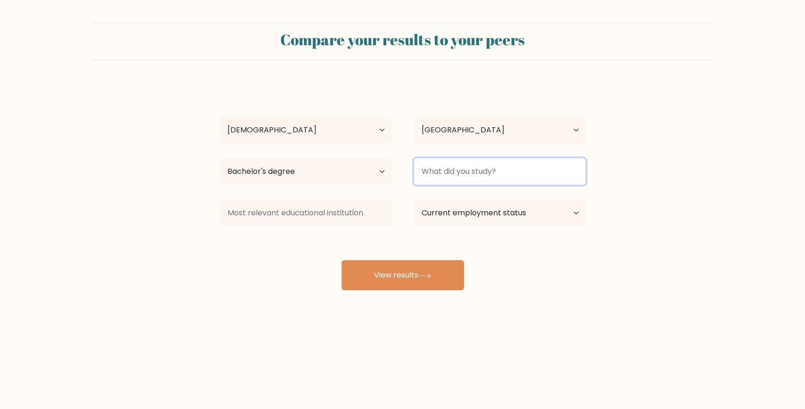
click at [472, 176] on input at bounding box center [499, 171] width 171 height 26
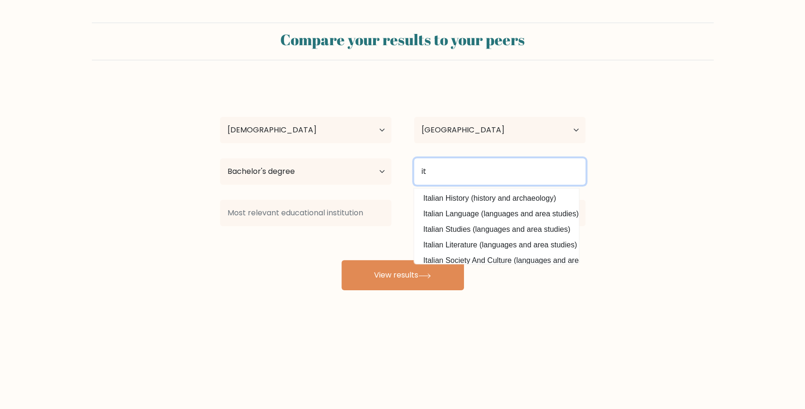
type input "it"
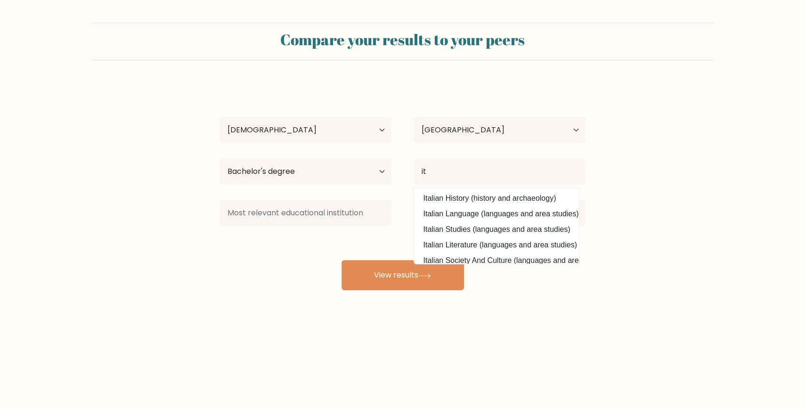
click at [263, 282] on div "[PERSON_NAME] Age Under [DEMOGRAPHIC_DATA] [DEMOGRAPHIC_DATA] [DEMOGRAPHIC_DATA…" at bounding box center [402, 186] width 377 height 207
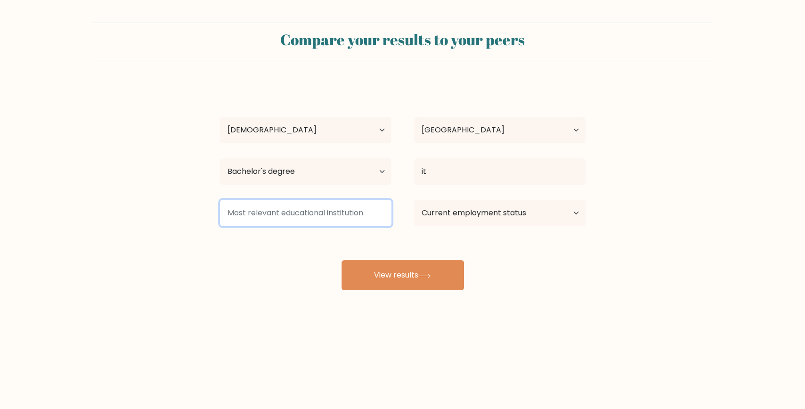
click at [294, 208] on input at bounding box center [305, 213] width 171 height 26
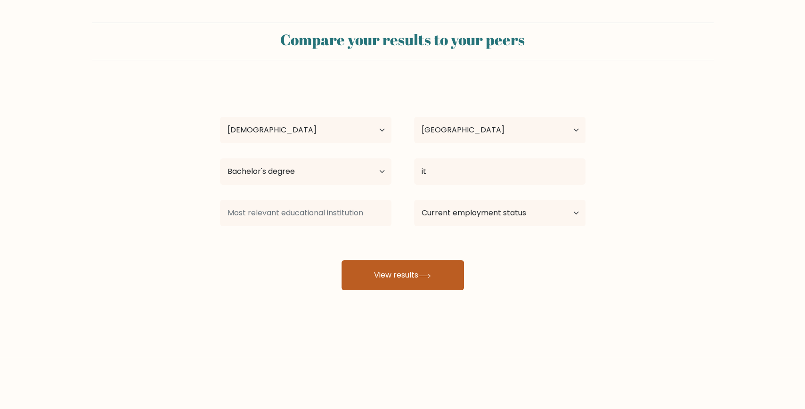
click at [408, 275] on button "View results" at bounding box center [402, 275] width 122 height 30
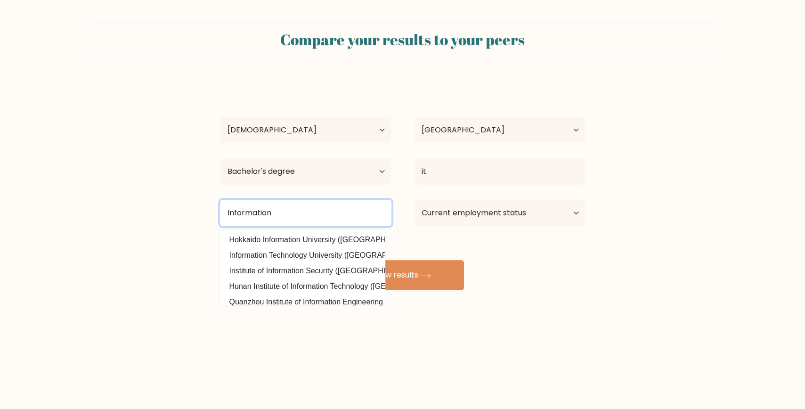
type input "Information"
click at [341, 260] on button "View results" at bounding box center [402, 275] width 122 height 30
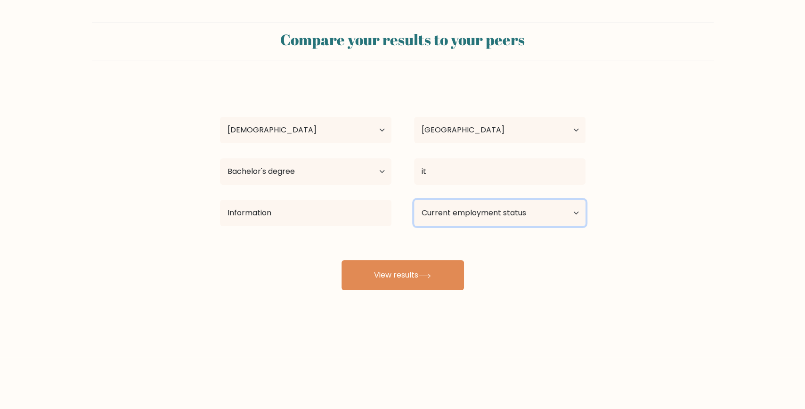
click at [414, 200] on select "Current employment status Employed Student Retired Other / prefer not to answer" at bounding box center [499, 213] width 171 height 26
select select "other"
click option "Other / prefer not to answer" at bounding box center [0, 0] width 0 height 0
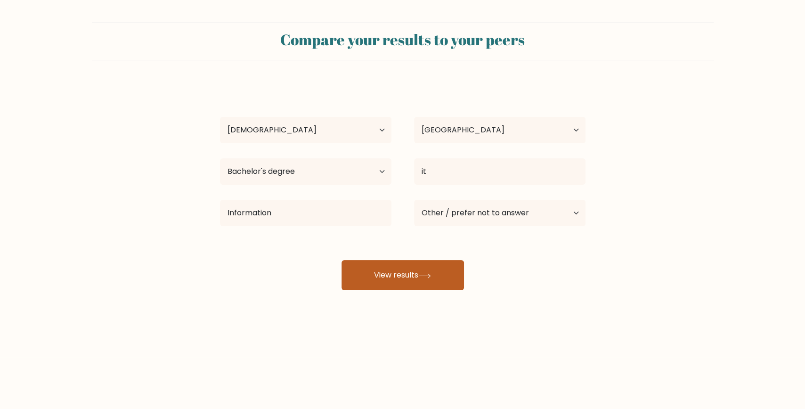
click at [406, 275] on button "View results" at bounding box center [402, 275] width 122 height 30
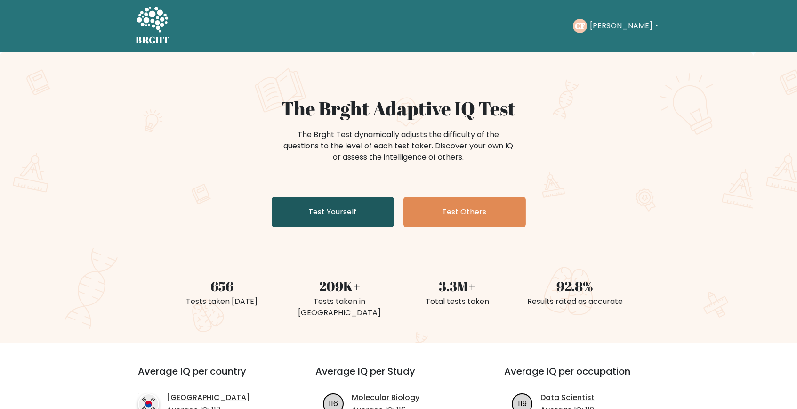
click at [345, 213] on link "Test Yourself" at bounding box center [333, 212] width 122 height 30
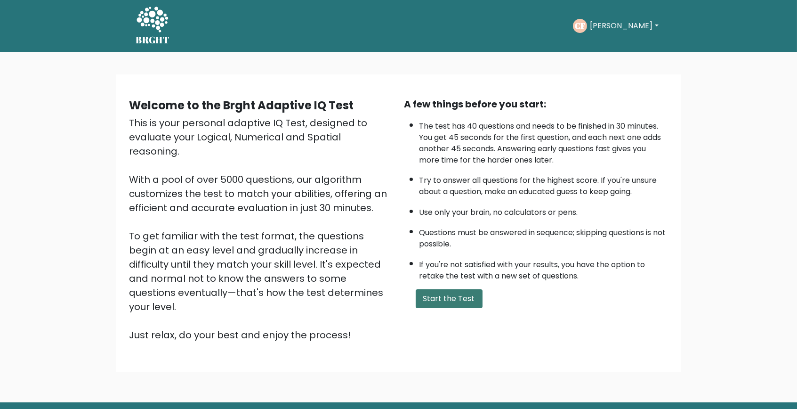
click at [459, 308] on button "Start the Test" at bounding box center [449, 298] width 67 height 19
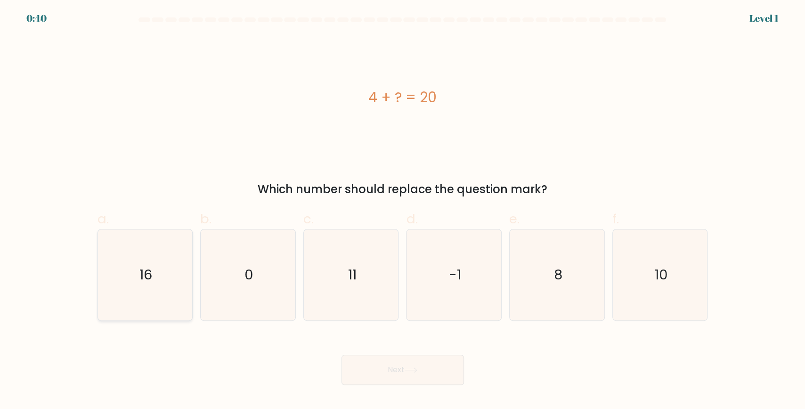
click at [148, 272] on text "16" at bounding box center [145, 274] width 13 height 19
click at [403, 211] on input "a. 16" at bounding box center [403, 207] width 0 height 6
radio input "true"
click at [426, 357] on button "Next" at bounding box center [402, 370] width 122 height 30
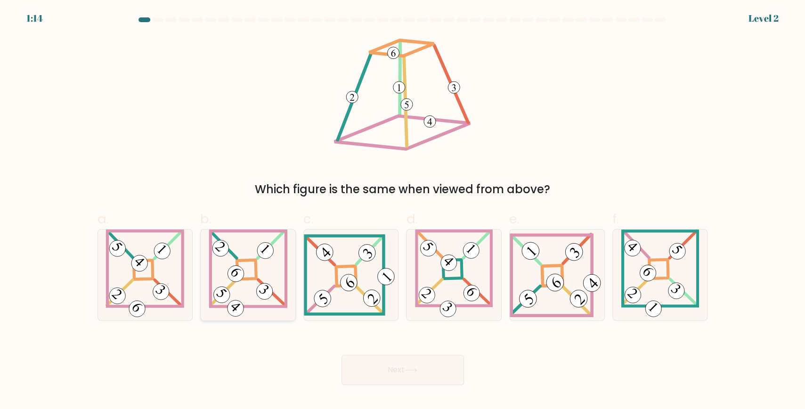
click at [236, 295] on icon at bounding box center [248, 274] width 79 height 91
click at [403, 211] on input "b." at bounding box center [403, 207] width 0 height 6
radio input "true"
click at [407, 381] on button "Next" at bounding box center [402, 370] width 122 height 30
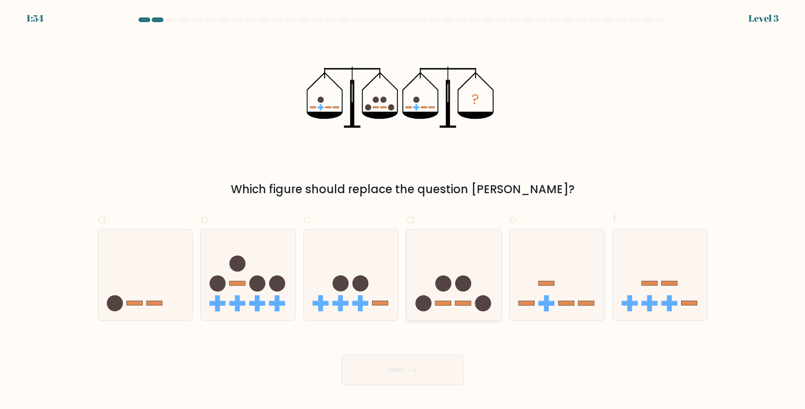
click at [421, 291] on icon at bounding box center [453, 274] width 95 height 78
click at [403, 211] on input "d." at bounding box center [403, 207] width 0 height 6
radio input "true"
click at [420, 385] on body "1:54 Level 3" at bounding box center [402, 204] width 805 height 409
click at [422, 379] on button "Next" at bounding box center [402, 370] width 122 height 30
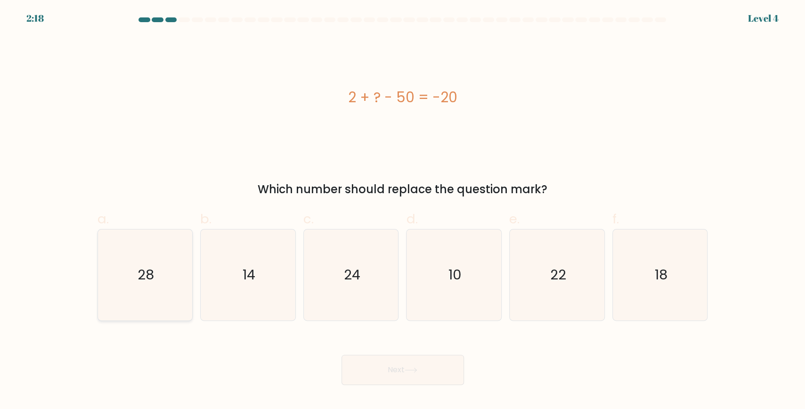
click at [145, 265] on text "28" at bounding box center [146, 274] width 16 height 19
click at [403, 211] on input "a. 28" at bounding box center [403, 207] width 0 height 6
radio input "true"
click at [415, 371] on icon at bounding box center [411, 369] width 13 height 5
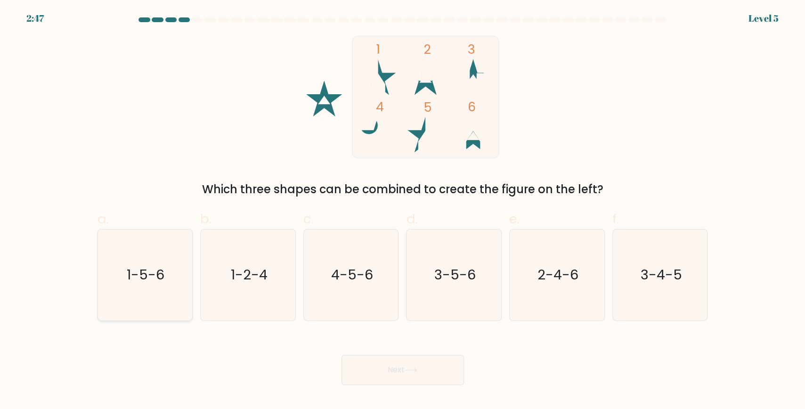
click at [139, 270] on text "1-5-6" at bounding box center [146, 274] width 38 height 19
click at [403, 211] on input "a. 1-5-6" at bounding box center [403, 207] width 0 height 6
radio input "true"
click at [444, 366] on button "Next" at bounding box center [402, 370] width 122 height 30
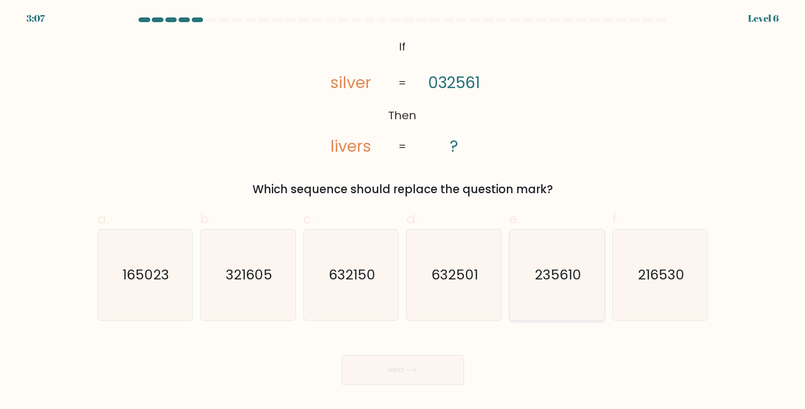
click at [571, 283] on icon "235610" at bounding box center [556, 274] width 91 height 91
click at [403, 211] on input "e. 235610" at bounding box center [403, 207] width 0 height 6
radio input "true"
click at [443, 355] on div "Next" at bounding box center [403, 358] width 622 height 53
click at [389, 365] on button "Next" at bounding box center [402, 370] width 122 height 30
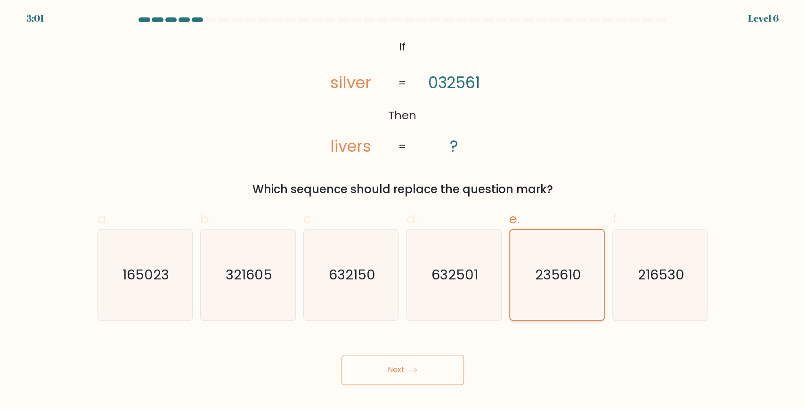
click at [562, 260] on icon "235610" at bounding box center [557, 275] width 90 height 90
click at [403, 211] on input "e. 235610" at bounding box center [403, 207] width 0 height 6
click at [424, 368] on button "Next" at bounding box center [402, 370] width 122 height 30
click at [385, 374] on button "Next" at bounding box center [402, 370] width 122 height 30
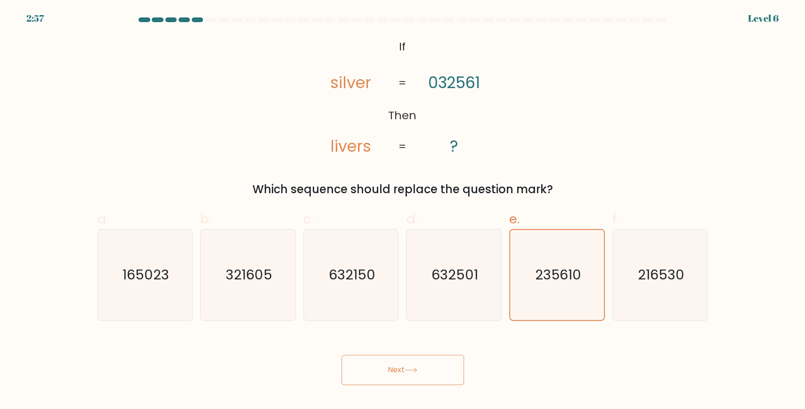
click at [185, 96] on div "@import url('[URL][DOMAIN_NAME]); If Then silver livers 032561 ? = = Which sequ…" at bounding box center [403, 117] width 622 height 162
click at [425, 368] on button "Next" at bounding box center [402, 370] width 122 height 30
click at [445, 293] on icon "632501" at bounding box center [453, 274] width 91 height 91
click at [403, 211] on input "d. 632501" at bounding box center [403, 207] width 0 height 6
radio input "true"
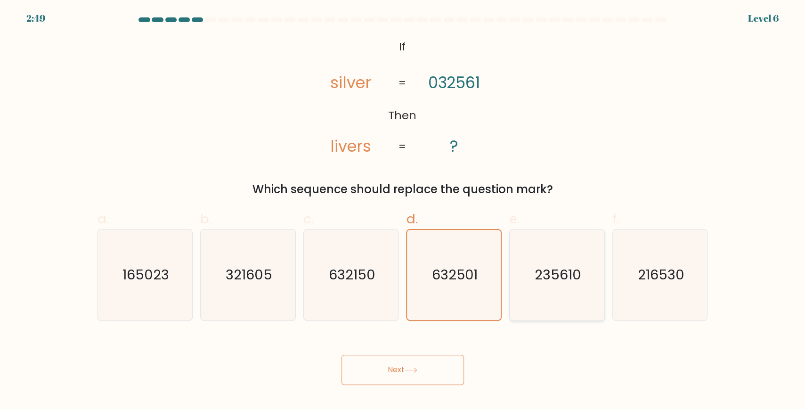
click at [559, 298] on icon "235610" at bounding box center [556, 274] width 91 height 91
click at [403, 211] on input "e. 235610" at bounding box center [403, 207] width 0 height 6
radio input "true"
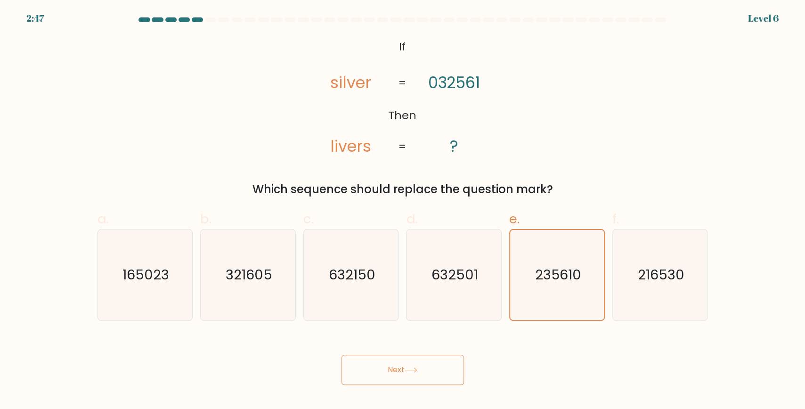
click at [409, 370] on icon at bounding box center [410, 370] width 11 height 4
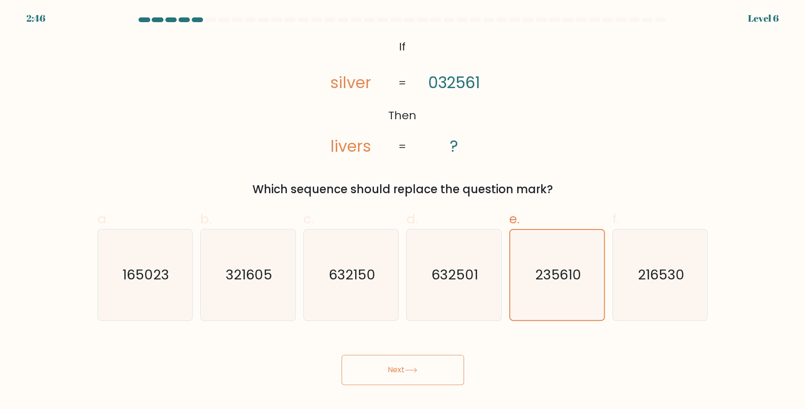
click at [409, 370] on icon at bounding box center [410, 370] width 11 height 4
click at [415, 348] on div "Next" at bounding box center [403, 358] width 622 height 53
